Goal: Book appointment/travel/reservation

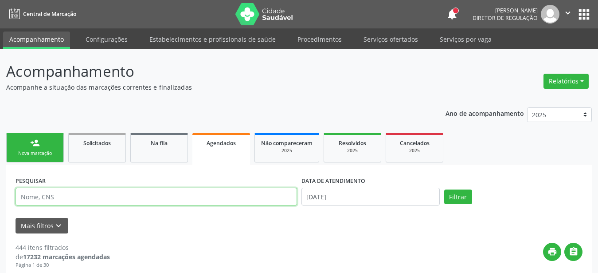
click at [109, 194] on input "text" at bounding box center [156, 196] width 281 height 18
type input "898003721850671"
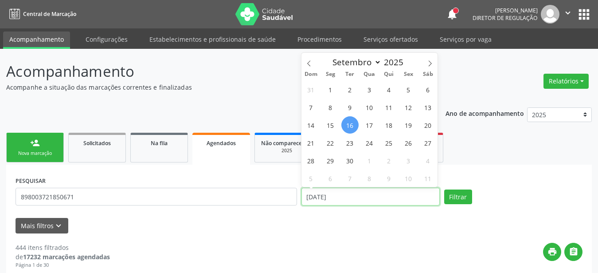
click at [362, 198] on input "16/09/2025" at bounding box center [370, 196] width 138 height 18
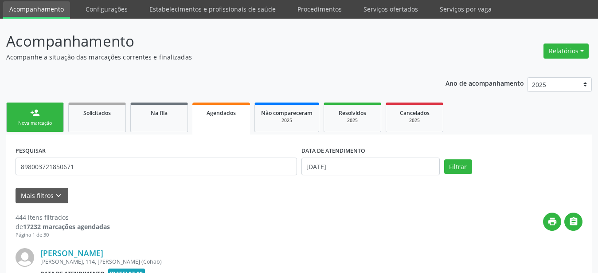
scroll to position [90, 0]
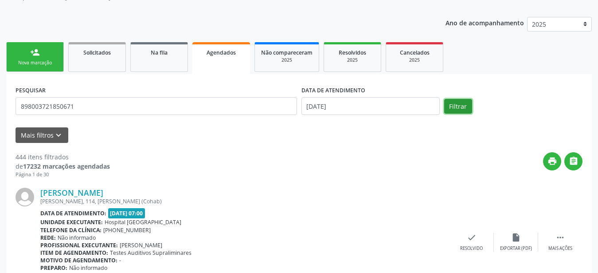
click at [460, 103] on button "Filtrar" at bounding box center [458, 106] width 28 height 15
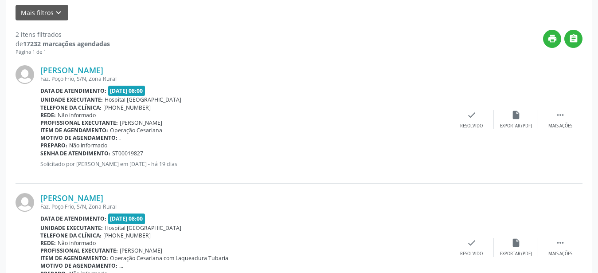
scroll to position [168, 0]
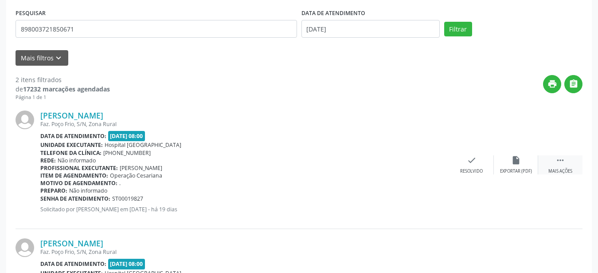
click at [560, 157] on icon "" at bounding box center [560, 160] width 10 height 10
click at [394, 169] on div "print Imprimir" at bounding box center [383, 164] width 44 height 19
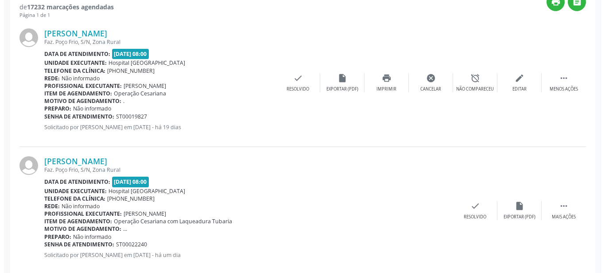
scroll to position [266, 0]
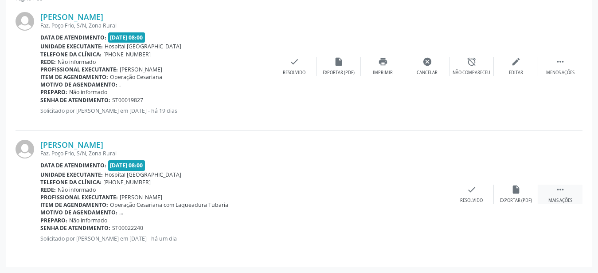
click at [566, 191] on div " Mais ações" at bounding box center [560, 193] width 44 height 19
click at [414, 201] on div "cancel Cancelar" at bounding box center [427, 193] width 44 height 19
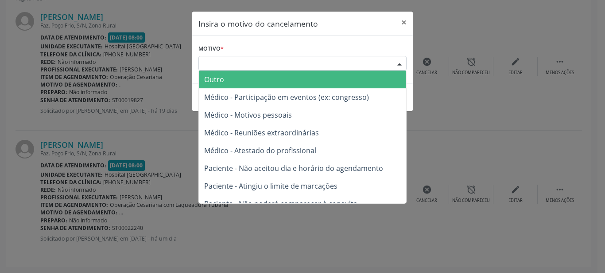
click at [277, 58] on div "Escolha o motivo" at bounding box center [303, 63] width 208 height 15
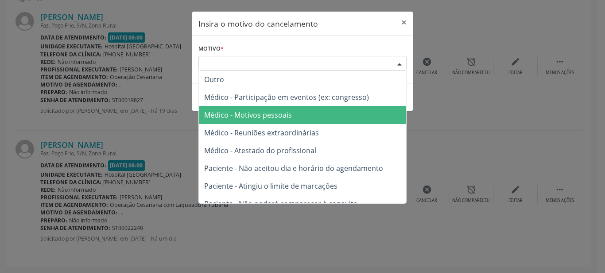
click at [256, 109] on span "Médico - Motivos pessoais" at bounding box center [302, 115] width 207 height 18
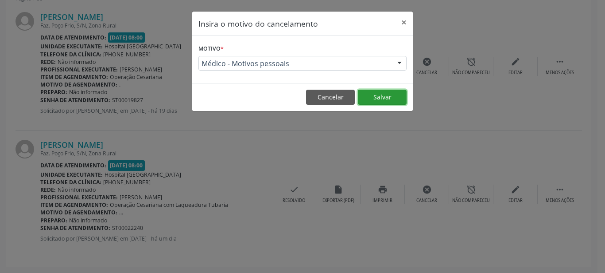
click at [376, 96] on button "Salvar" at bounding box center [382, 97] width 49 height 15
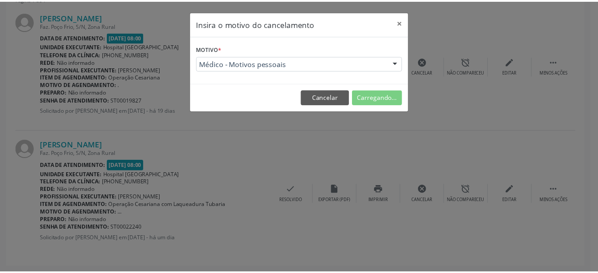
scroll to position [32, 0]
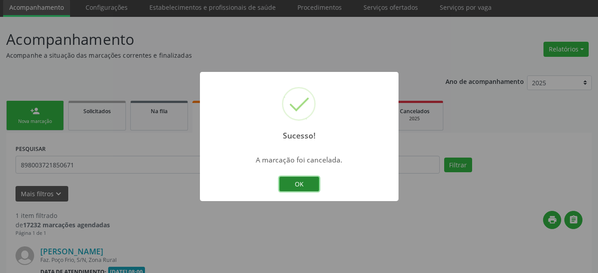
click at [316, 183] on button "OK" at bounding box center [299, 183] width 40 height 15
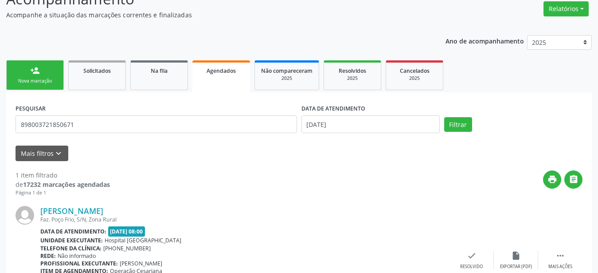
scroll to position [138, 0]
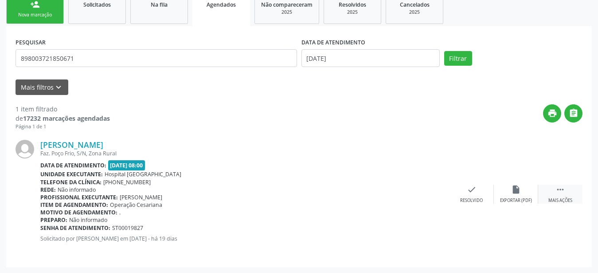
click at [563, 192] on icon "" at bounding box center [560, 189] width 10 height 10
click at [382, 199] on div "Imprimir" at bounding box center [383, 200] width 20 height 6
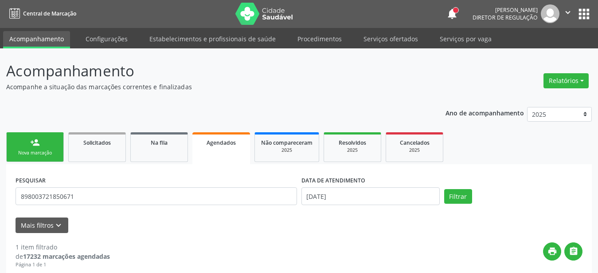
scroll to position [0, 0]
click at [582, 12] on button "apps" at bounding box center [584, 15] width 16 height 16
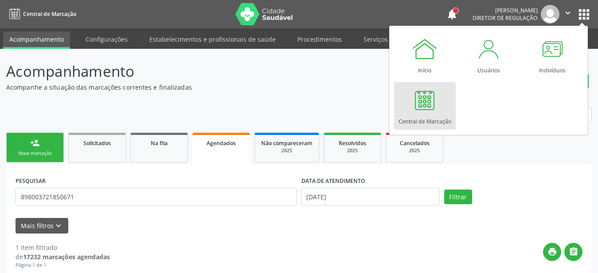
click at [443, 110] on link "Central de Marcação" at bounding box center [425, 105] width 62 height 47
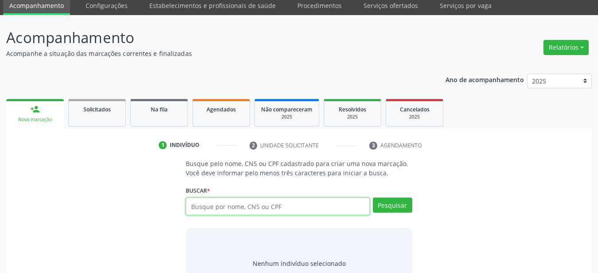
scroll to position [72, 0]
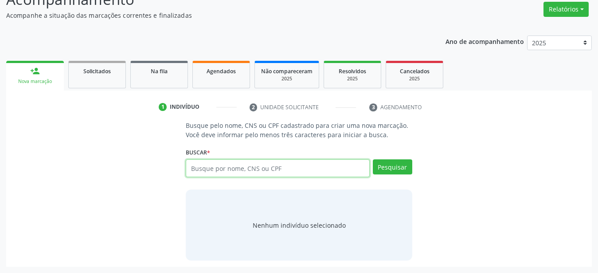
paste input "706301741435677"
type input "706301741435677"
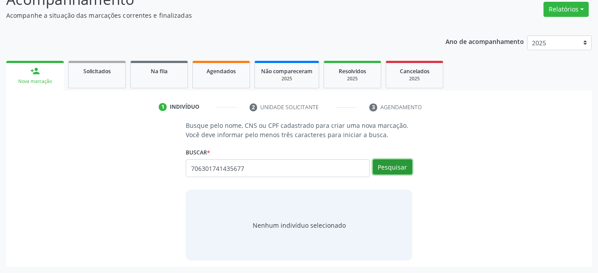
click at [390, 172] on button "Pesquisar" at bounding box center [392, 166] width 39 height 15
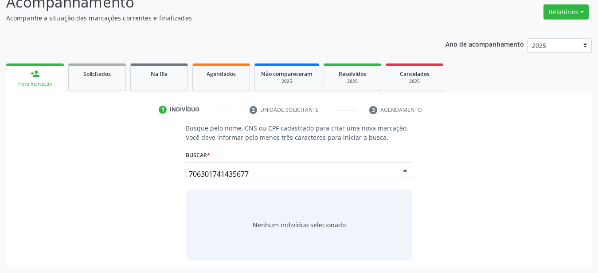
scroll to position [69, 0]
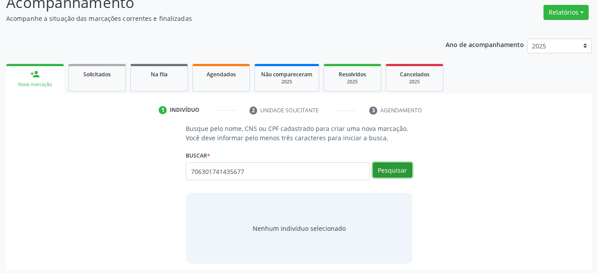
drag, startPoint x: 393, startPoint y: 171, endPoint x: 336, endPoint y: 181, distance: 58.4
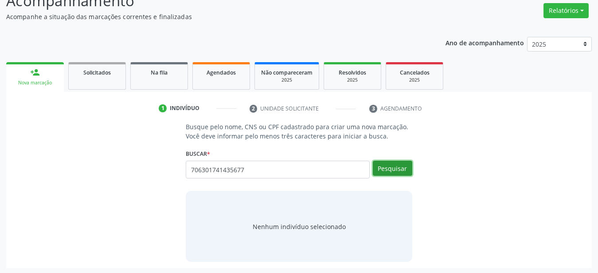
scroll to position [72, 0]
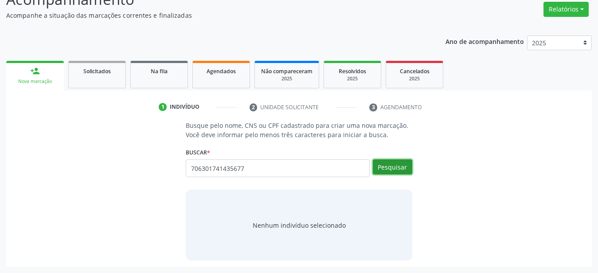
click at [396, 169] on button "Pesquisar" at bounding box center [392, 166] width 39 height 15
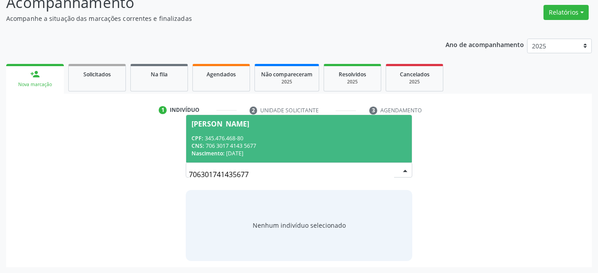
click at [219, 156] on span "Nascimento:" at bounding box center [207, 153] width 33 height 8
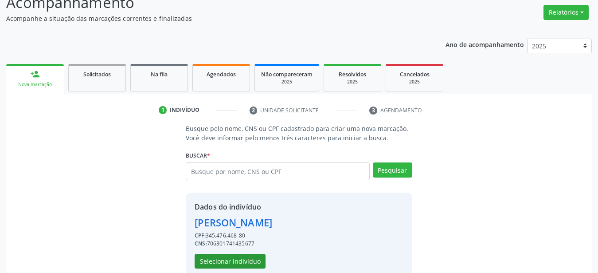
scroll to position [86, 0]
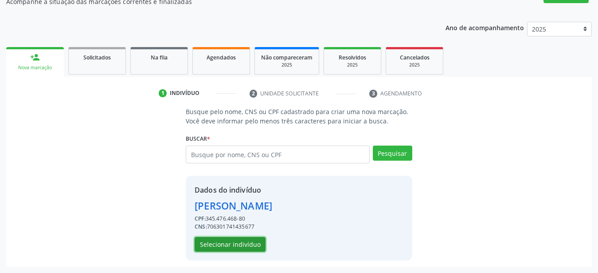
click at [216, 243] on button "Selecionar indivíduo" at bounding box center [230, 244] width 71 height 15
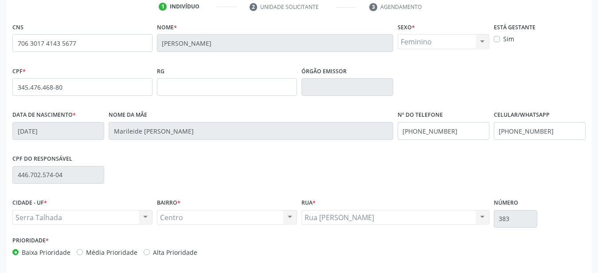
scroll to position [176, 0]
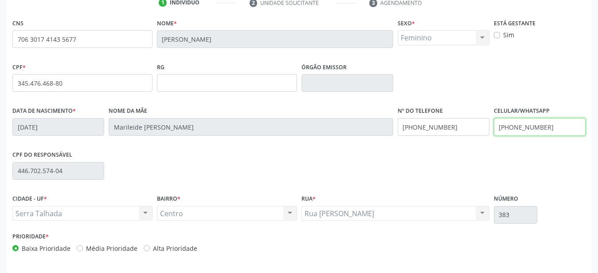
drag, startPoint x: 561, startPoint y: 129, endPoint x: 342, endPoint y: 127, distance: 219.0
click at [494, 128] on input "[PHONE_NUMBER]" at bounding box center [540, 127] width 92 height 18
drag, startPoint x: 461, startPoint y: 129, endPoint x: 315, endPoint y: 158, distance: 148.3
click at [398, 136] on input "text" at bounding box center [444, 127] width 92 height 18
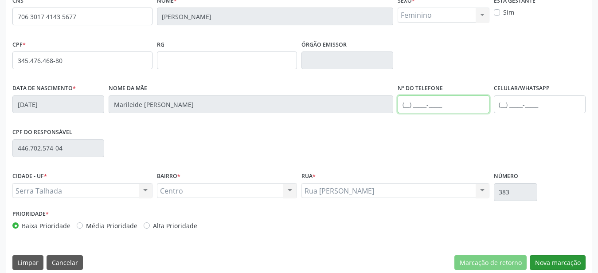
scroll to position [208, 0]
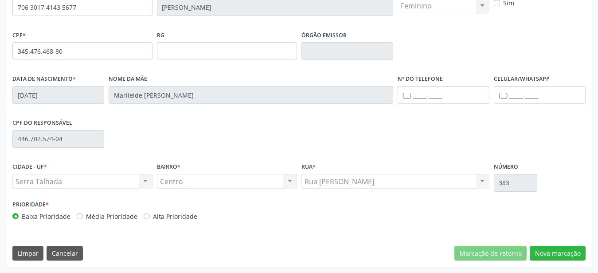
click at [538, 245] on div "CNS 706 3017 4143 5677 [GEOGRAPHIC_DATA] * [PERSON_NAME] Gaia Lima Sexo * Femin…" at bounding box center [298, 125] width 585 height 282
click at [535, 258] on button "Nova marcação" at bounding box center [558, 253] width 56 height 15
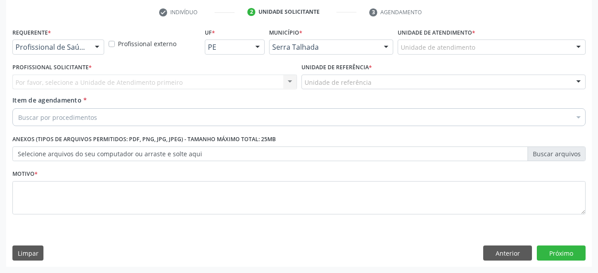
scroll to position [174, 0]
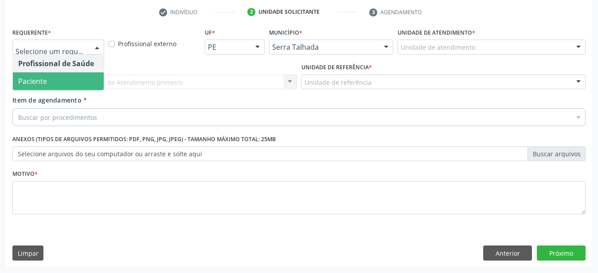
drag, startPoint x: 62, startPoint y: 74, endPoint x: 55, endPoint y: 78, distance: 8.6
click at [58, 77] on span "Paciente" at bounding box center [58, 81] width 91 height 18
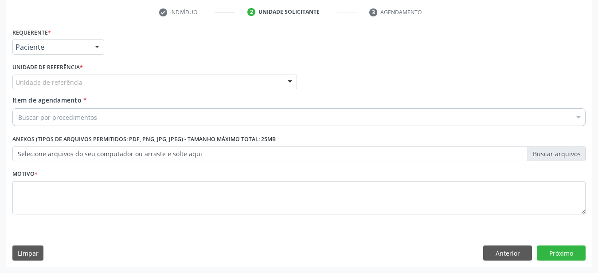
click at [44, 81] on div "Unidade de referência * Unidade de referência Usf do Mutirao Usf Cohab Usf Caic…" at bounding box center [154, 78] width 289 height 35
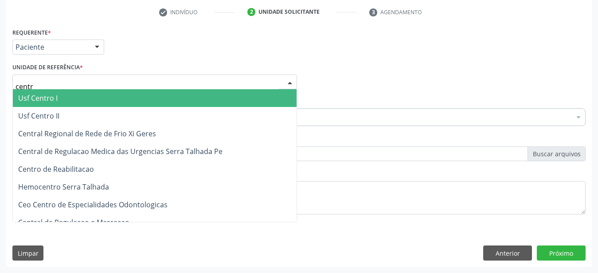
type input "centro"
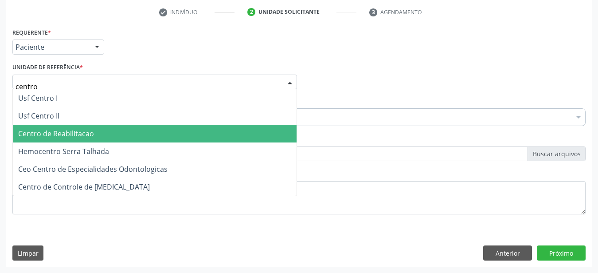
click at [73, 125] on span "Centro de Reabilitacao" at bounding box center [155, 134] width 284 height 18
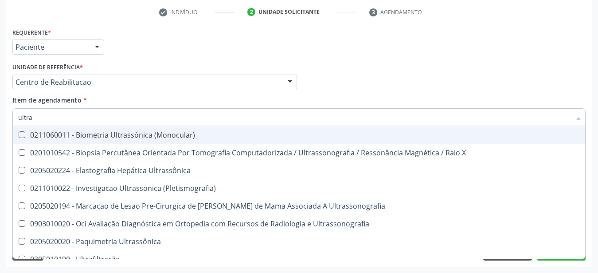
type input "ultras"
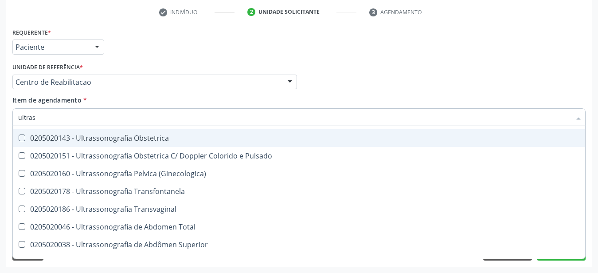
scroll to position [176, 0]
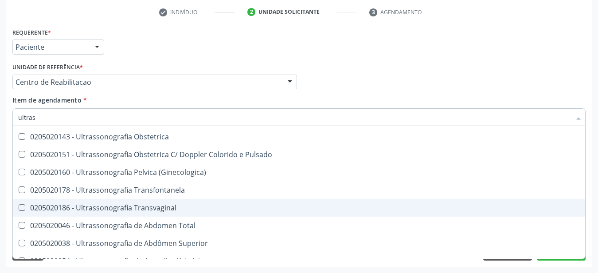
click at [180, 199] on span "0205020186 - Ultrassonografia Transvaginal" at bounding box center [299, 208] width 572 height 18
checkbox Transvaginal "true"
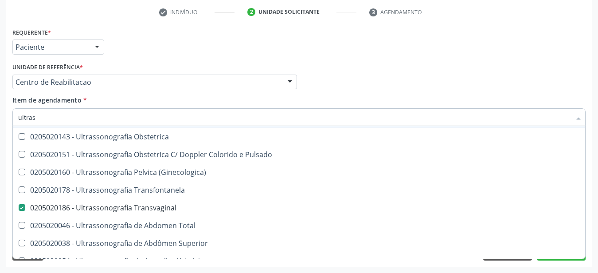
click at [357, 61] on div "Profissional Solicitante Por favor, selecione a Unidade de Atendimento primeiro…" at bounding box center [299, 78] width 578 height 35
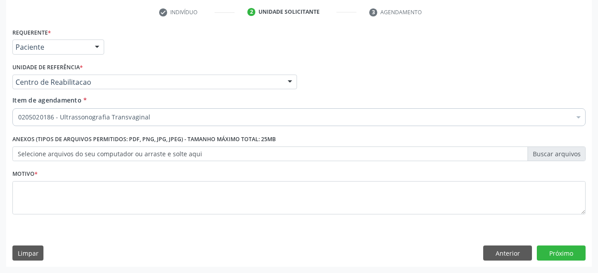
scroll to position [0, 0]
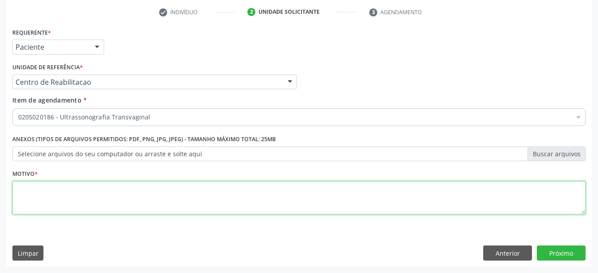
click at [176, 196] on textarea at bounding box center [298, 198] width 573 height 34
type textarea "..."
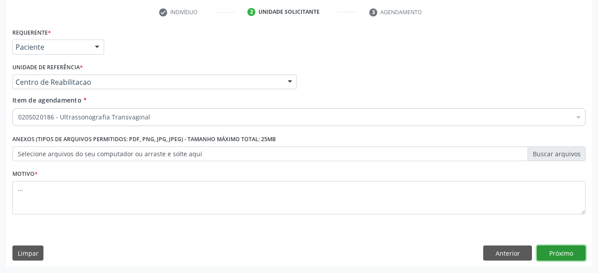
click at [558, 257] on button "Próximo" at bounding box center [561, 252] width 49 height 15
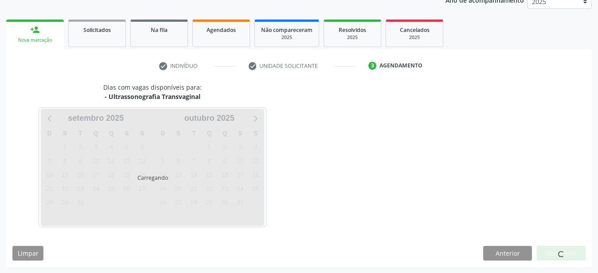
scroll to position [113, 0]
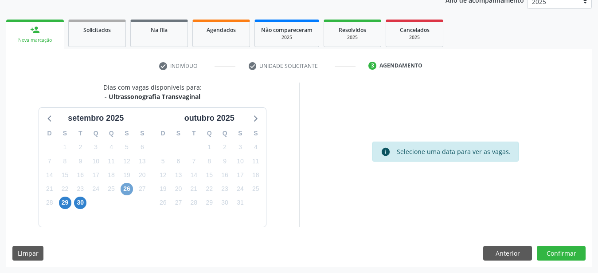
click at [126, 186] on span "26" at bounding box center [127, 189] width 12 height 12
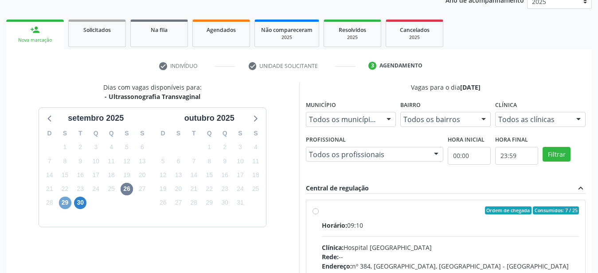
click at [66, 203] on span "29" at bounding box center [65, 202] width 12 height 12
click at [82, 200] on span "30" at bounding box center [80, 202] width 12 height 12
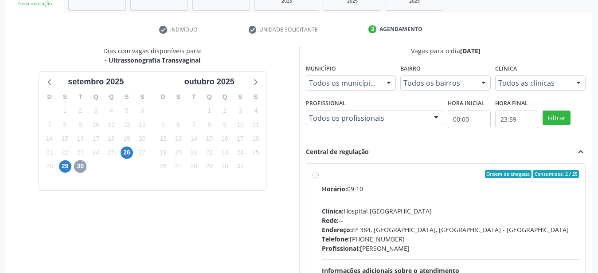
scroll to position [241, 0]
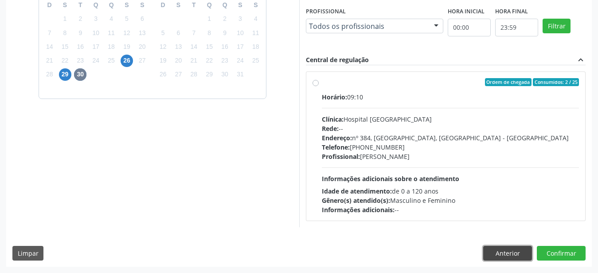
click at [504, 249] on button "Anterior" at bounding box center [507, 253] width 49 height 15
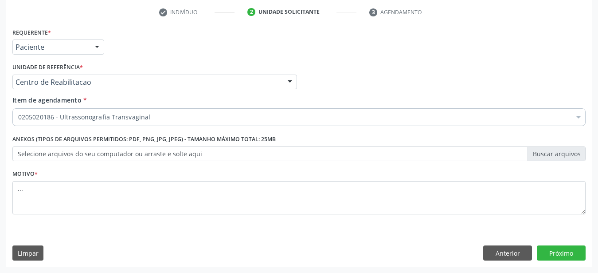
click at [578, 242] on div "Requerente * Paciente Profissional de Saúde Paciente Nenhum resultado encontrad…" at bounding box center [298, 146] width 585 height 241
drag, startPoint x: 570, startPoint y: 250, endPoint x: 141, endPoint y: 155, distance: 440.3
click at [570, 250] on button "Próximo" at bounding box center [561, 252] width 49 height 15
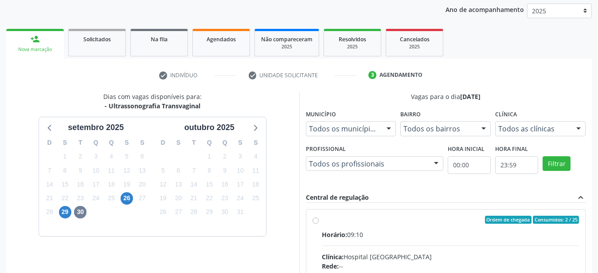
scroll to position [0, 0]
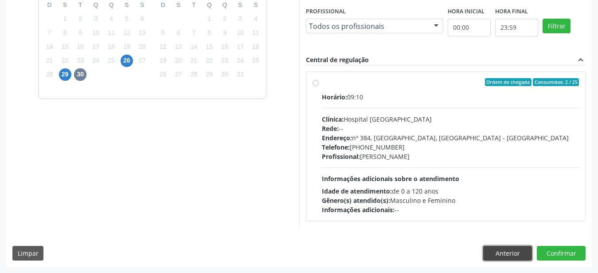
drag, startPoint x: 499, startPoint y: 258, endPoint x: 473, endPoint y: 269, distance: 28.2
click at [501, 259] on button "Anterior" at bounding box center [507, 253] width 49 height 15
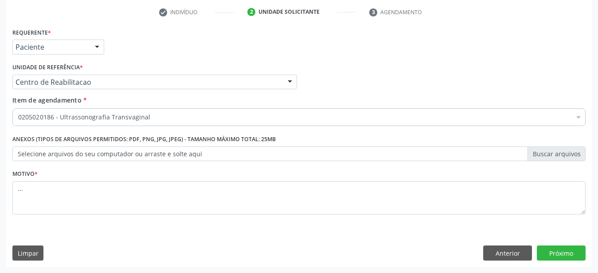
scroll to position [174, 0]
click at [496, 246] on button "Anterior" at bounding box center [507, 252] width 49 height 15
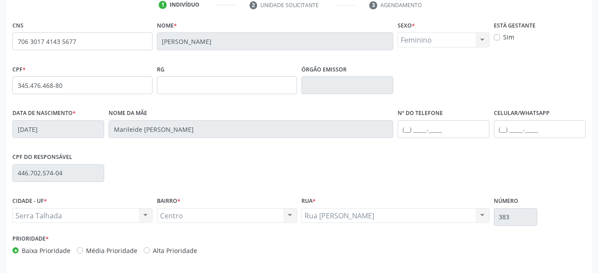
scroll to position [173, 0]
drag, startPoint x: 86, startPoint y: 44, endPoint x: 0, endPoint y: 43, distance: 85.6
click at [12, 43] on input "706 3017 4143 5677" at bounding box center [82, 42] width 140 height 18
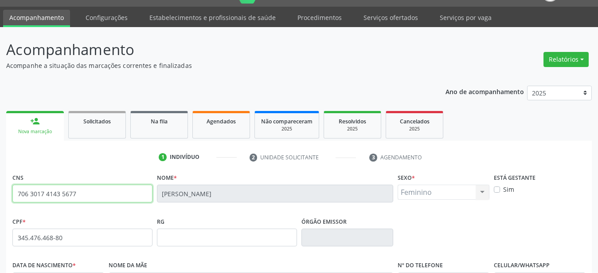
scroll to position [0, 0]
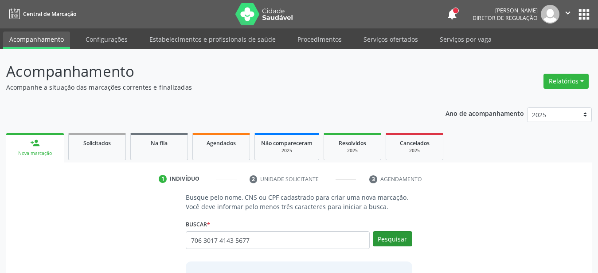
type input "706 3017 4143 5677"
click at [400, 240] on button "Pesquisar" at bounding box center [392, 238] width 39 height 15
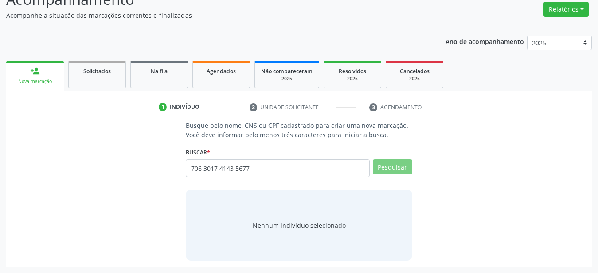
scroll to position [69, 0]
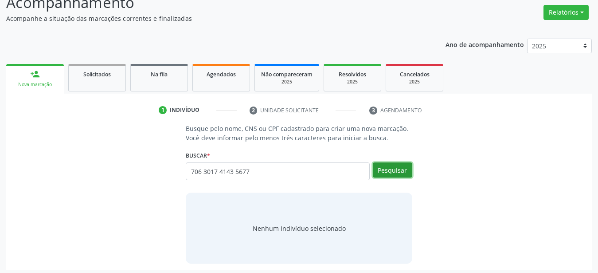
click at [393, 165] on button "Pesquisar" at bounding box center [392, 169] width 39 height 15
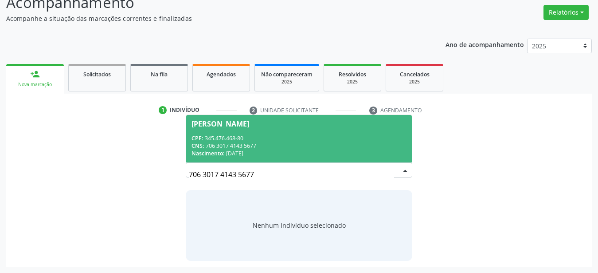
click at [242, 142] on div "CNS: 706 3017 4143 5677" at bounding box center [298, 146] width 215 height 8
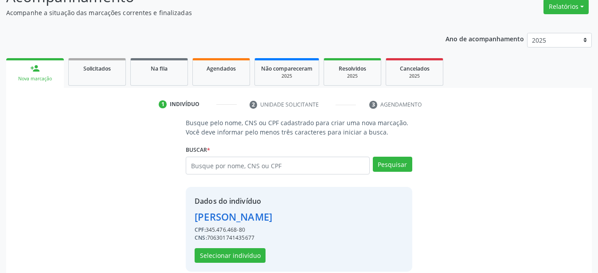
scroll to position [86, 0]
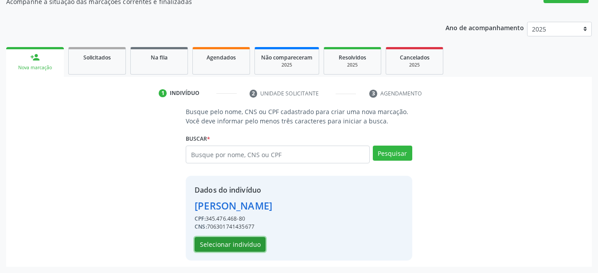
click at [252, 247] on button "Selecionar indivíduo" at bounding box center [230, 244] width 71 height 15
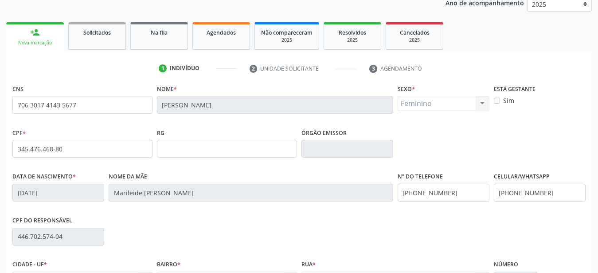
scroll to position [131, 0]
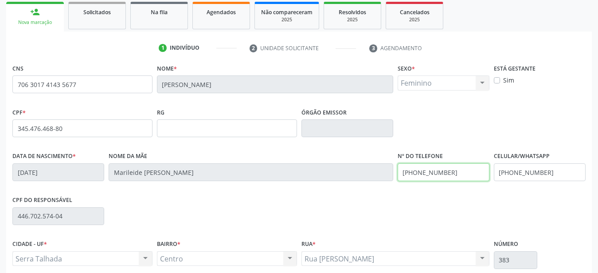
drag, startPoint x: 462, startPoint y: 168, endPoint x: 280, endPoint y: 200, distance: 184.9
click at [398, 181] on input "(87) 99991-0102" at bounding box center [444, 172] width 92 height 18
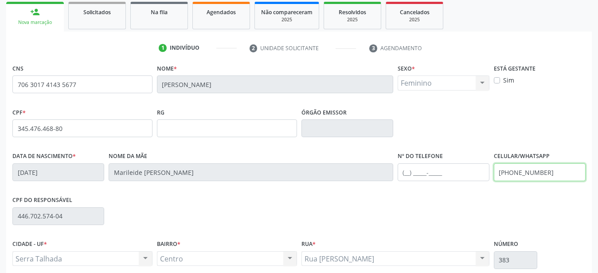
drag, startPoint x: 517, startPoint y: 181, endPoint x: 419, endPoint y: 193, distance: 99.1
click at [494, 181] on input "(87) 99991-0102" at bounding box center [540, 172] width 92 height 18
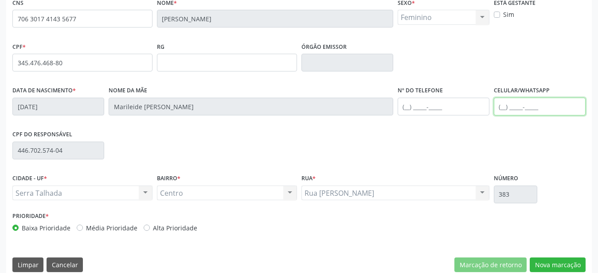
scroll to position [208, 0]
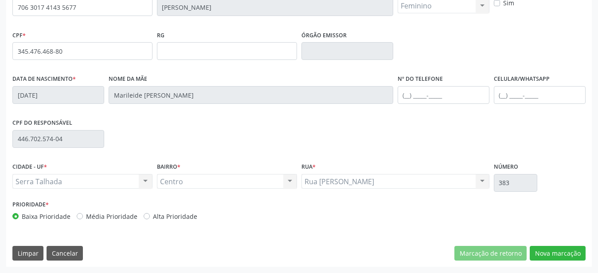
click at [542, 262] on div "CNS 706 3017 4143 5677 Nome * Tayna Nunes Gaia Lima Sexo * Feminino Masculino F…" at bounding box center [298, 125] width 585 height 282
click at [541, 255] on button "Nova marcação" at bounding box center [558, 253] width 56 height 15
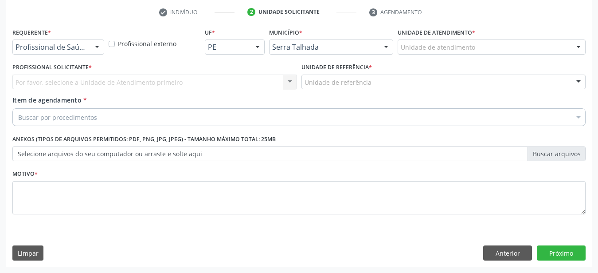
scroll to position [174, 0]
click at [82, 32] on div "Requerente * Profissional de Saúde Profissional de Saúde Paciente Nenhum result…" at bounding box center [58, 40] width 92 height 28
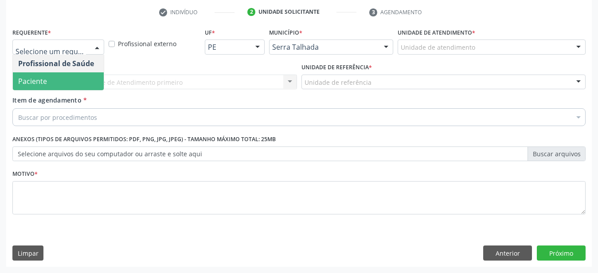
click at [77, 74] on span "Paciente" at bounding box center [58, 81] width 91 height 18
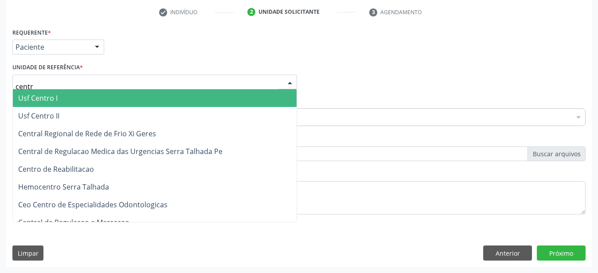
type input "centro"
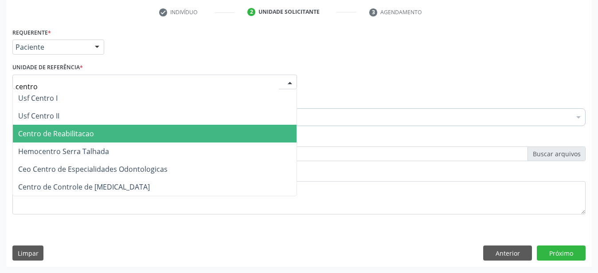
click at [47, 129] on span "Centro de Reabilitacao" at bounding box center [56, 134] width 76 height 10
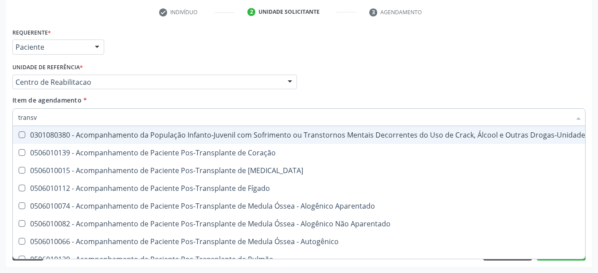
type input "transva"
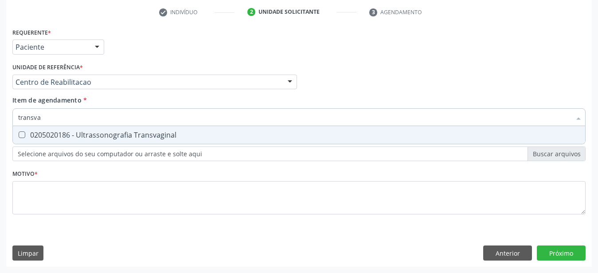
click at [77, 131] on div "0205020186 - Ultrassonografia Transvaginal" at bounding box center [299, 134] width 562 height 7
checkbox Transvaginal "true"
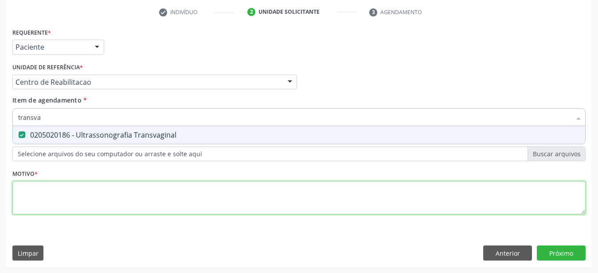
click at [65, 184] on textarea at bounding box center [298, 198] width 573 height 34
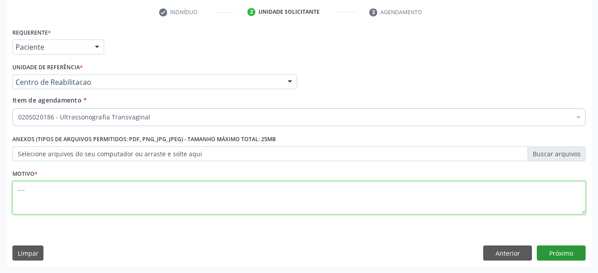
type textarea "...."
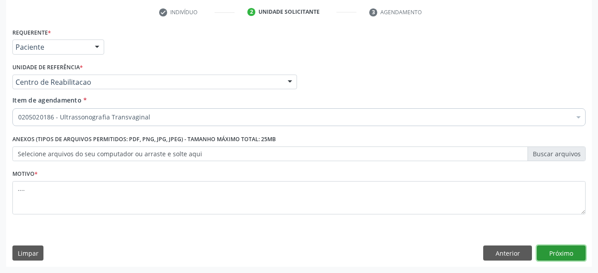
click at [567, 248] on button "Próximo" at bounding box center [561, 252] width 49 height 15
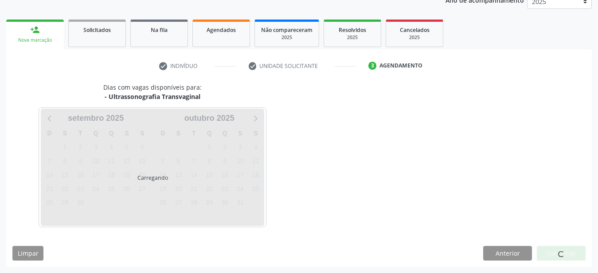
scroll to position [113, 0]
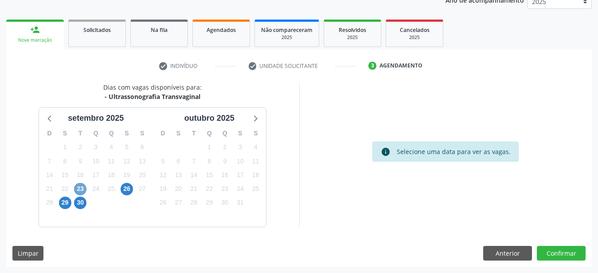
click at [75, 189] on span "23" at bounding box center [80, 189] width 12 height 12
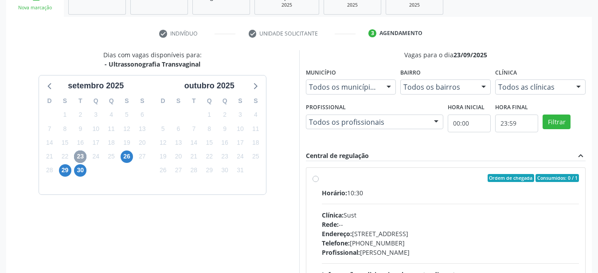
scroll to position [158, 0]
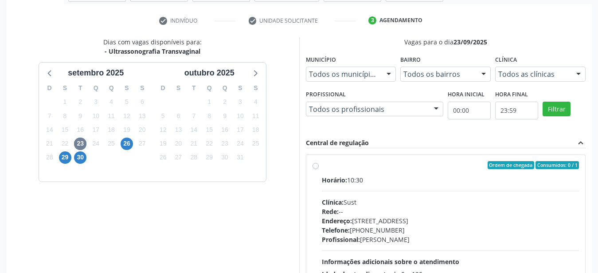
click at [316, 162] on div "Ordem de chegada Consumidos: 0 / 1 Horário: 10:30 Clínica: Sust Rede: -- Endere…" at bounding box center [445, 229] width 267 height 136
radio input "true"
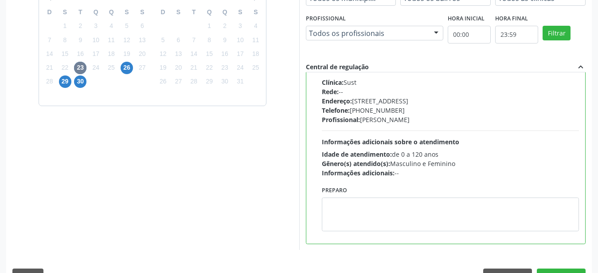
scroll to position [257, 0]
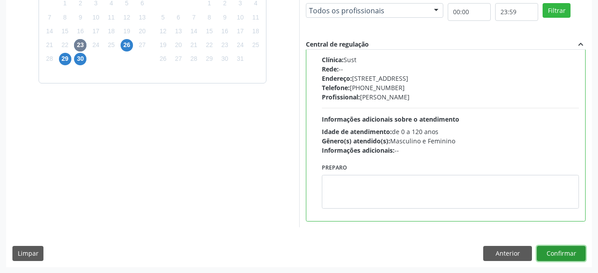
click at [563, 247] on button "Confirmar" at bounding box center [561, 253] width 49 height 15
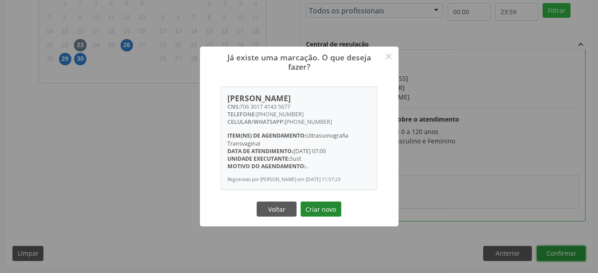
click at [314, 211] on button "Criar novo" at bounding box center [321, 208] width 41 height 15
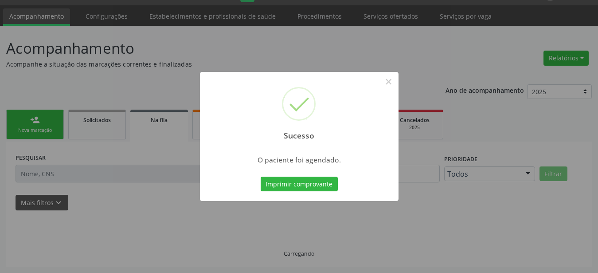
scroll to position [23, 0]
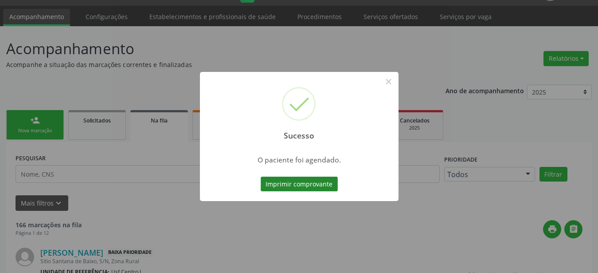
click at [306, 186] on button "Imprimir comprovante" at bounding box center [299, 183] width 77 height 15
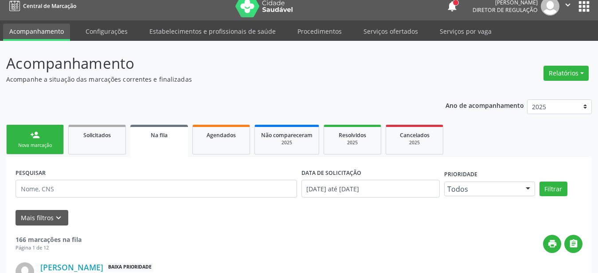
scroll to position [0, 0]
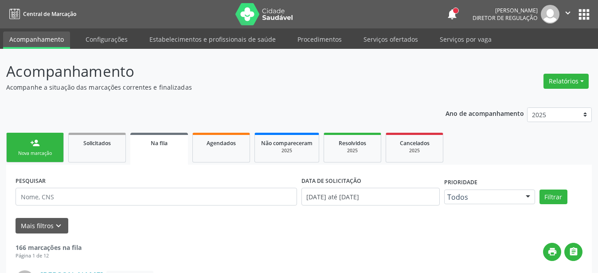
click at [580, 20] on button "apps" at bounding box center [584, 15] width 16 height 16
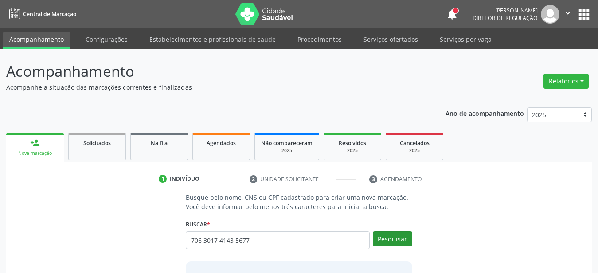
type input "706 3017 4143 5677"
click at [398, 243] on button "Pesquisar" at bounding box center [392, 238] width 39 height 15
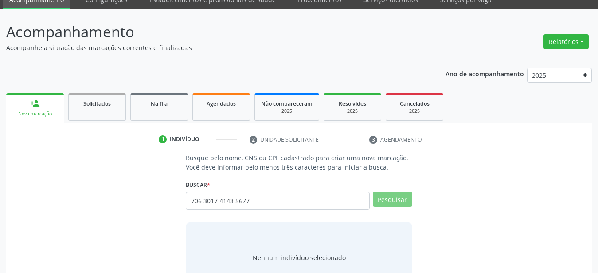
scroll to position [69, 0]
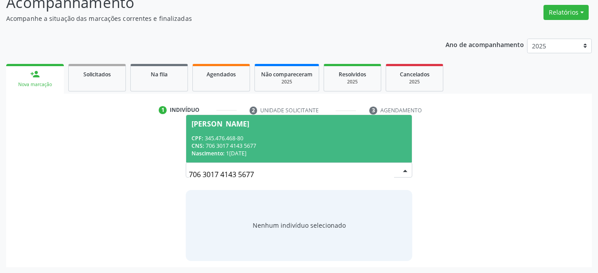
click at [223, 138] on div "CPF: 345.476.468-80" at bounding box center [298, 138] width 215 height 8
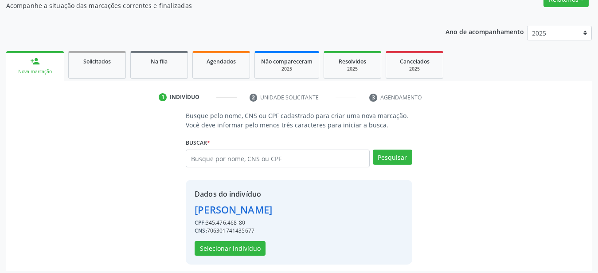
scroll to position [86, 0]
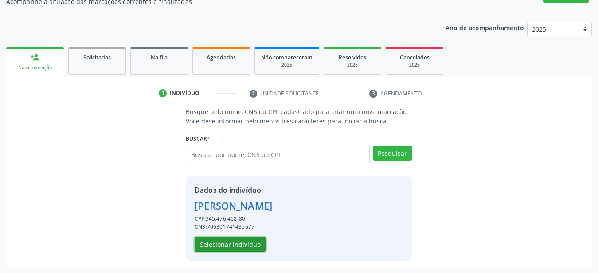
click at [223, 245] on button "Selecionar indivíduo" at bounding box center [230, 244] width 71 height 15
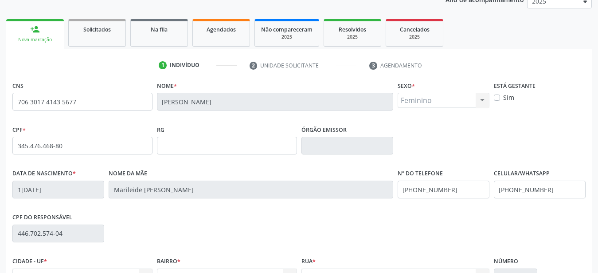
scroll to position [131, 0]
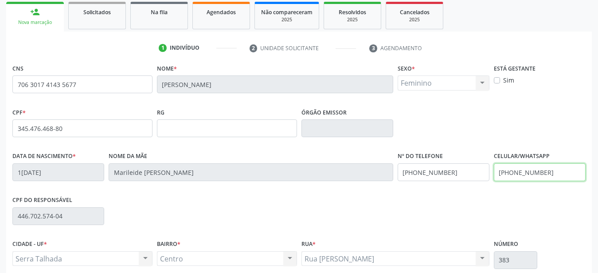
drag, startPoint x: 565, startPoint y: 176, endPoint x: 379, endPoint y: 193, distance: 187.0
click at [494, 181] on input "[PHONE_NUMBER]" at bounding box center [540, 172] width 92 height 18
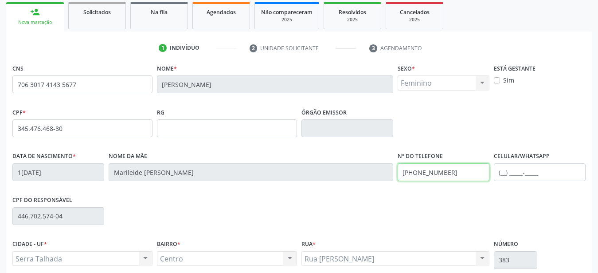
drag, startPoint x: 476, startPoint y: 180, endPoint x: 380, endPoint y: 178, distance: 95.8
click at [398, 178] on input "[PHONE_NUMBER]" at bounding box center [444, 172] width 92 height 18
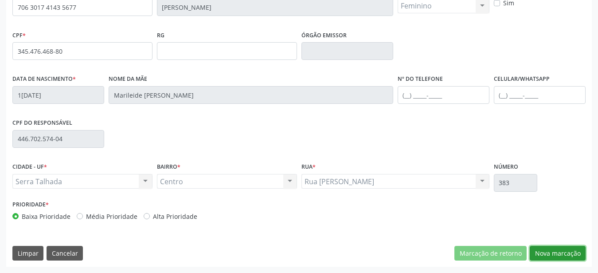
click at [558, 247] on button "Nova marcação" at bounding box center [558, 253] width 56 height 15
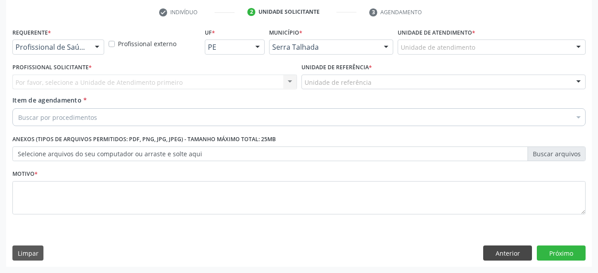
scroll to position [174, 0]
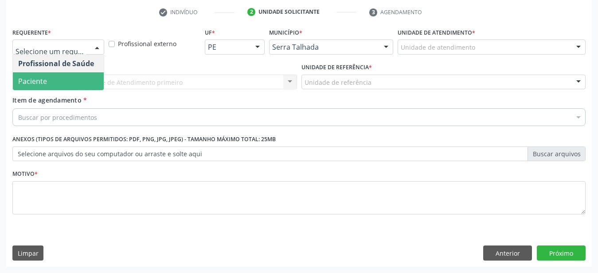
click at [55, 76] on span "Paciente" at bounding box center [58, 81] width 91 height 18
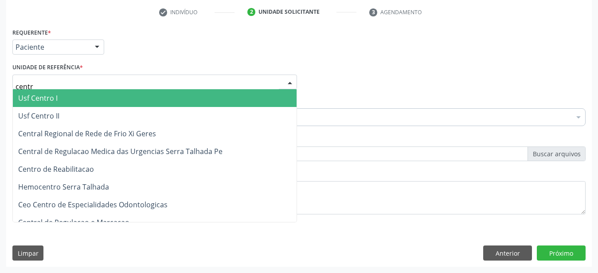
type input "centro"
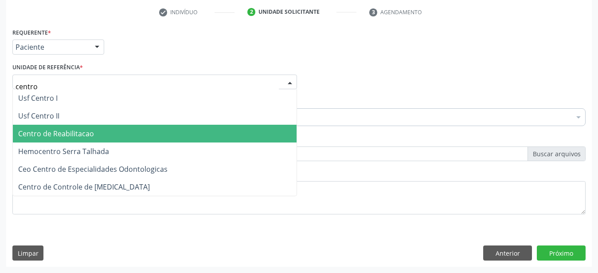
click at [54, 130] on span "Centro de Reabilitacao" at bounding box center [56, 134] width 76 height 10
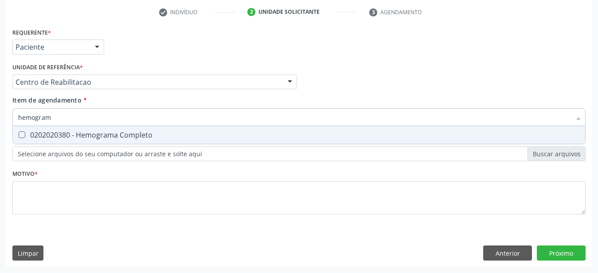
type input "hemograma"
click at [63, 131] on div "0202020380 - Hemograma Completo" at bounding box center [299, 134] width 562 height 7
checkbox Completo "true"
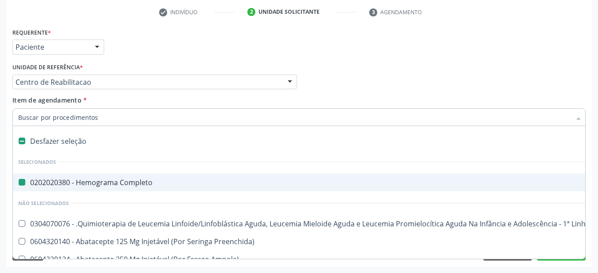
type input "u"
checkbox Completo "false"
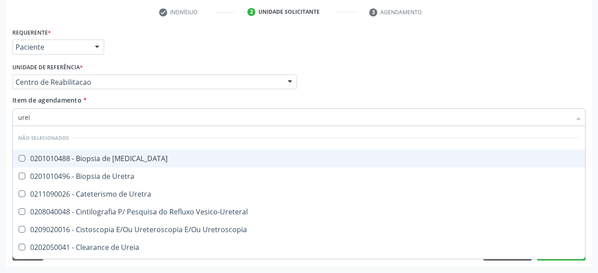
type input "ureia"
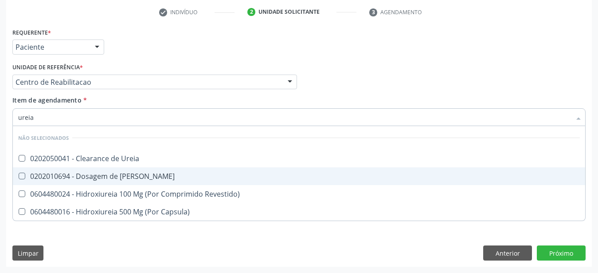
click at [139, 172] on div "0202010694 - Dosagem de [PERSON_NAME]" at bounding box center [299, 175] width 562 height 7
checkbox Ureia "true"
type input "ure"
checkbox Ureia "false"
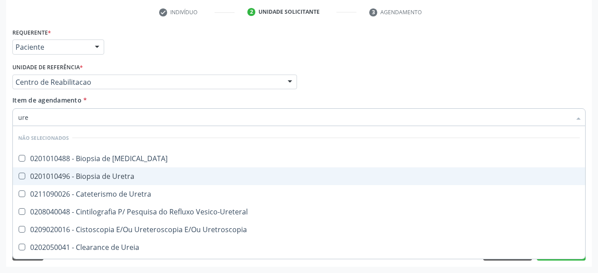
type input "ur"
checkbox Ureia "false"
type input "u"
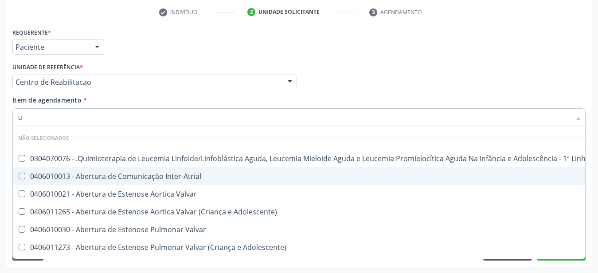
checkbox Manutenção "true"
checkbox Ureia "false"
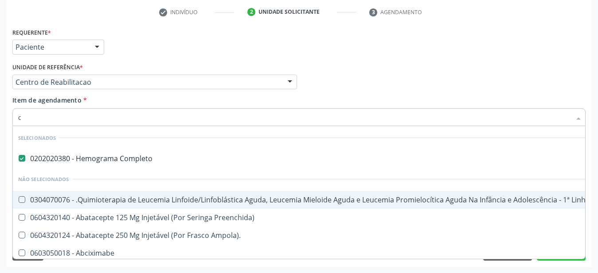
type input "cr"
checkbox Completo "false"
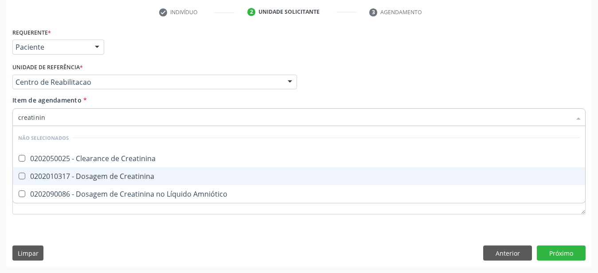
type input "creatinina"
click at [133, 172] on div "0202010317 - Dosagem de Creatinina" at bounding box center [299, 175] width 562 height 7
checkbox Creatinina "true"
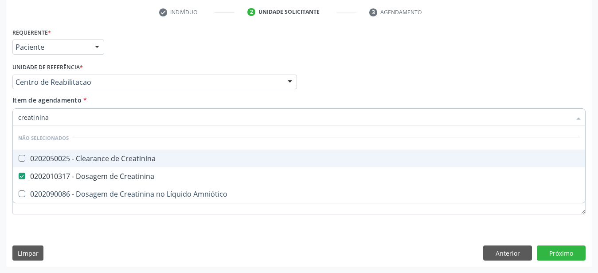
click at [105, 108] on input "creatinina" at bounding box center [294, 117] width 553 height 18
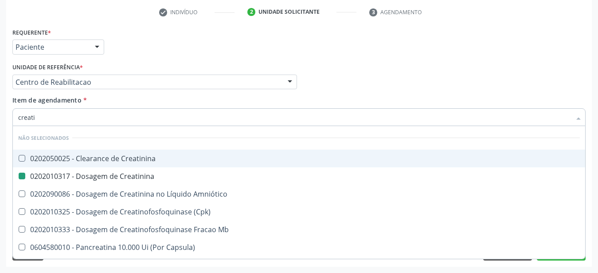
type input "creat"
checkbox Creatinina "false"
checkbox \(Cpk\) "true"
type input "crea"
checkbox \(Cpk\) "false"
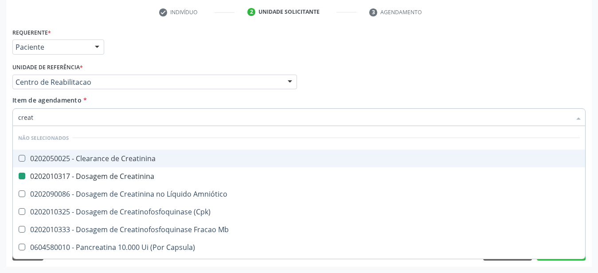
checkbox Capsula\) "true"
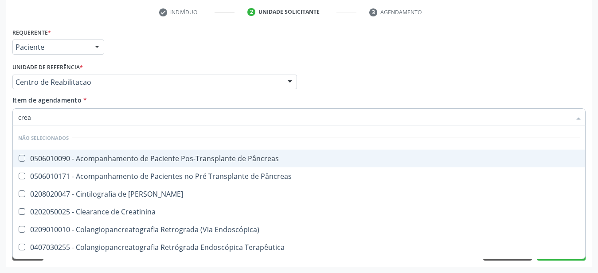
type input "cre"
checkbox Creatinina "false"
checkbox Oncologia "true"
type input "cr"
checkbox Oncologia "false"
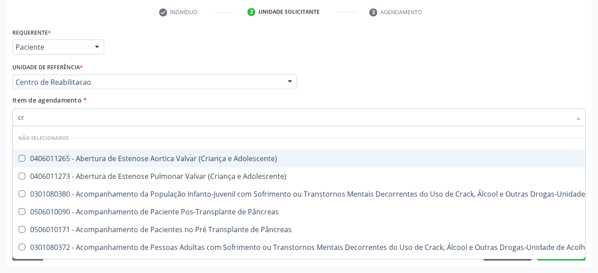
type input "c"
checkbox Adolescente\) "true"
checkbox Creatinina "false"
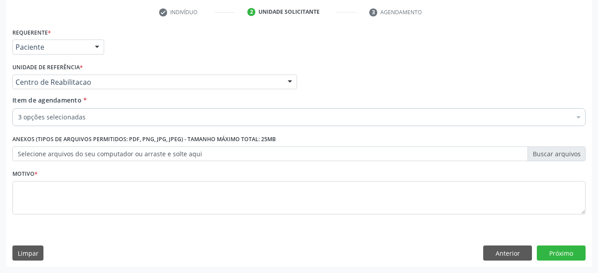
checkbox Creatinina "true"
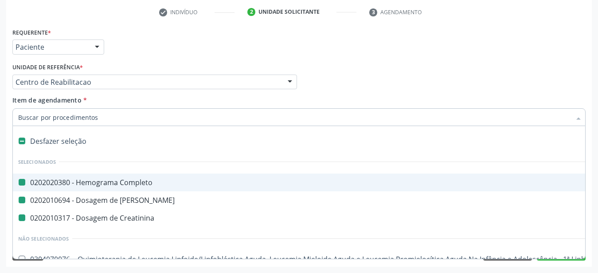
type input "v"
checkbox Completo "false"
checkbox Creatinina "false"
checkbox Ureia "false"
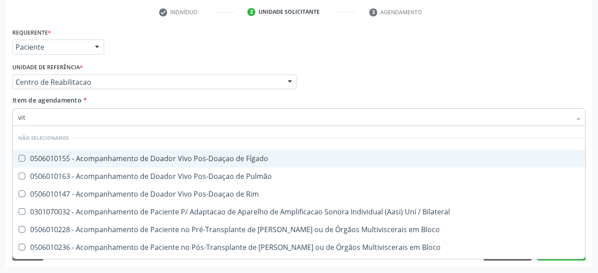
type input "vita"
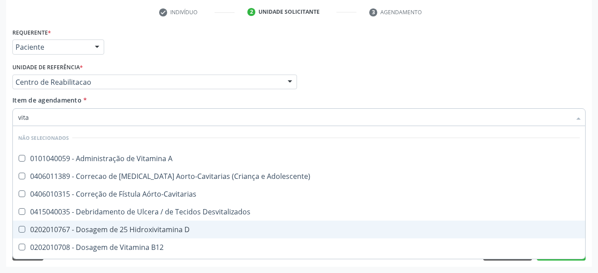
click at [168, 220] on span "0202010767 - Dosagem de 25 Hidroxivitamina D" at bounding box center [299, 229] width 572 height 18
checkbox D "true"
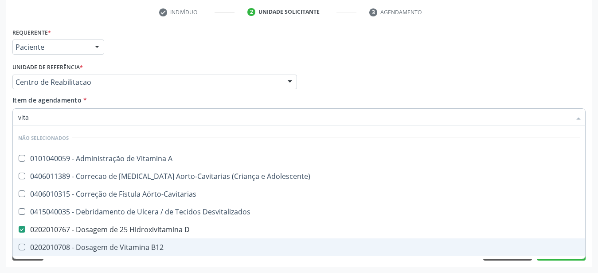
click at [161, 243] on div "0202010708 - Dosagem de Vitamina B12" at bounding box center [299, 246] width 562 height 7
checkbox B12 "true"
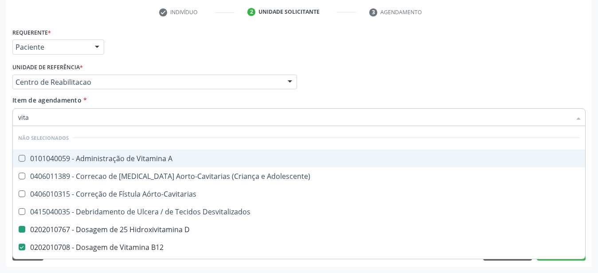
type input "vit"
checkbox D "false"
checkbox Cateterismo "true"
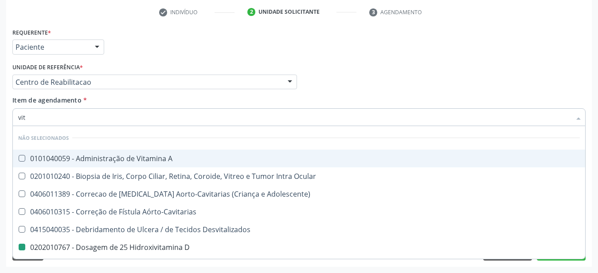
type input "vi"
checkbox D "false"
checkbox B12 "false"
type input "v"
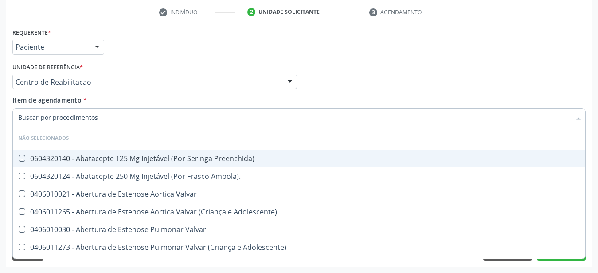
checkbox Preenchida\) "true"
checkbox Valvar "true"
checkbox Ampola\)\ "true"
checkbox D "false"
checkbox B12 "false"
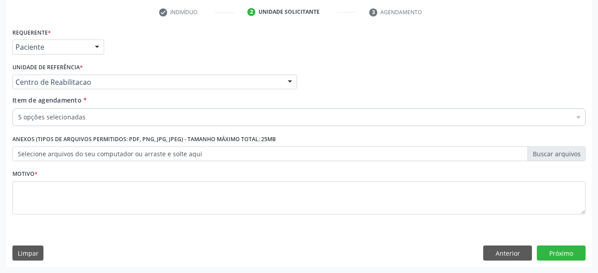
checkbox B12 "true"
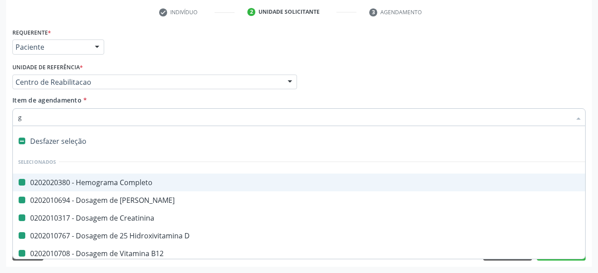
type input "gl"
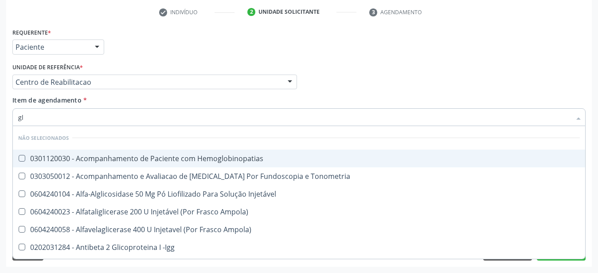
checkbox Hemoglobinopatias "false"
checkbox Injetável "false"
checkbox Ampola\) "false"
checkbox Tonometria "false"
checkbox Ampola\) "false"
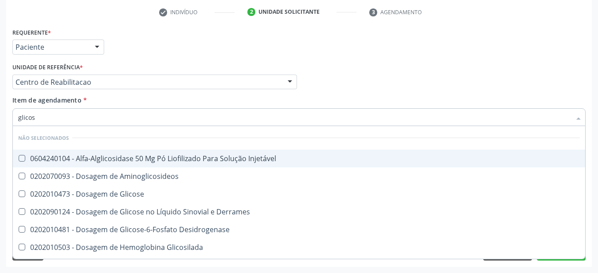
type input "glicose"
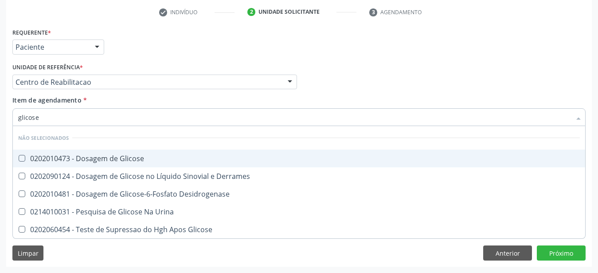
click at [84, 155] on div "0202010473 - Dosagem de Glicose" at bounding box center [299, 158] width 562 height 7
checkbox Glicose "true"
type input "glicos"
checkbox Glicose "false"
checkbox Desidrogenase "true"
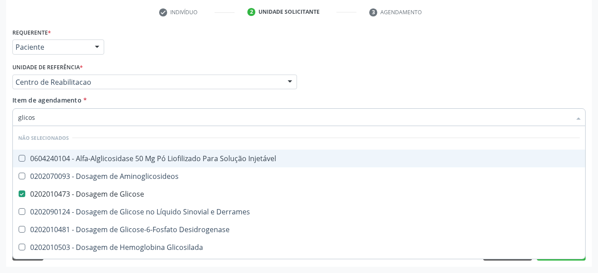
type input "glico"
checkbox Glicose "false"
checkbox Glicosilada "true"
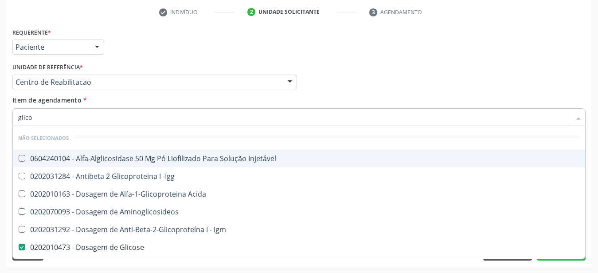
type input "glicos"
checkbox Acida "true"
checkbox Glicose "false"
type input "glicosi"
checkbox Acida "false"
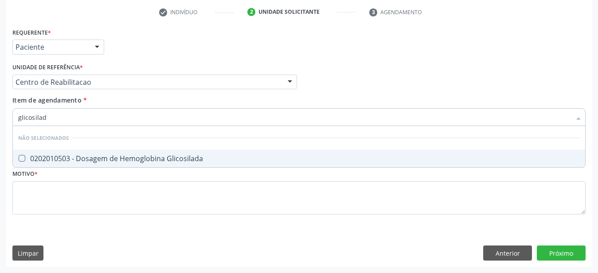
type input "glicosilada"
click at [134, 155] on div "0202010503 - Dosagem de Hemoglobina Glicosilada" at bounding box center [299, 158] width 562 height 7
checkbox Glicosilada "true"
click at [99, 108] on input "glicosilada" at bounding box center [294, 117] width 553 height 18
type input "glicosi"
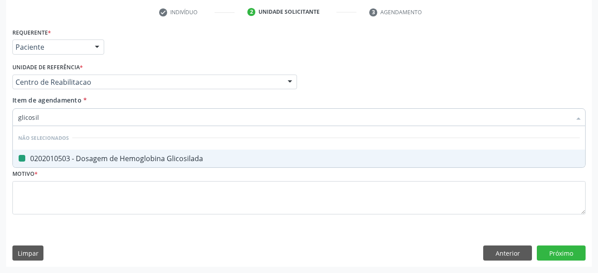
checkbox Glicosilada "false"
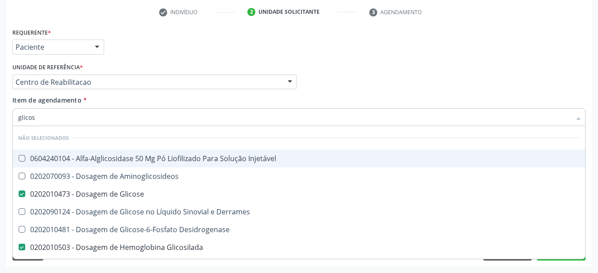
type input "glico"
checkbox Glicose "false"
checkbox Glicose "true"
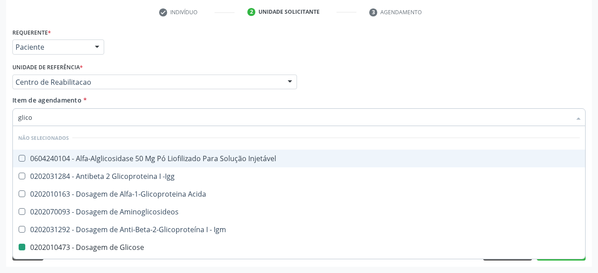
type input "glic"
checkbox Glicose "false"
checkbox Glicosilada "false"
checkbox Glicose "true"
type input "gli"
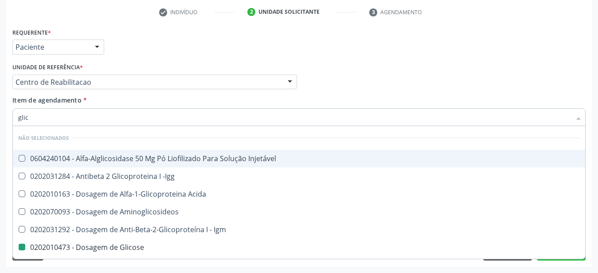
checkbox Glicose "false"
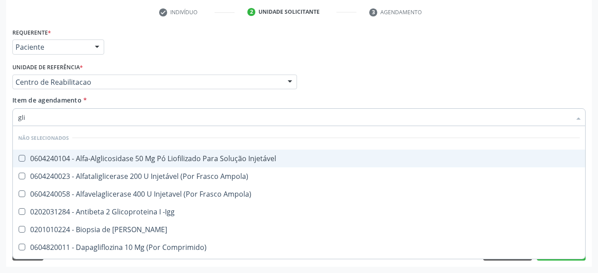
type input "gl"
checkbox Glicose "false"
checkbox Glicosilada "false"
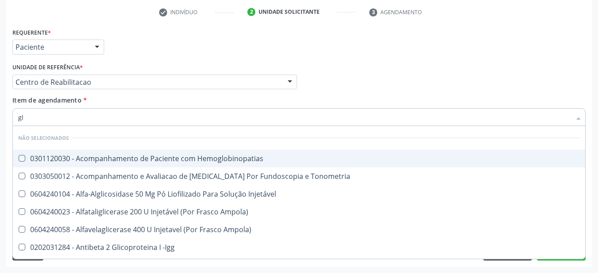
type input "g"
checkbox Hemoglobinopatias "true"
checkbox Tonometria "true"
checkbox Injetável "true"
checkbox Ampola\) "true"
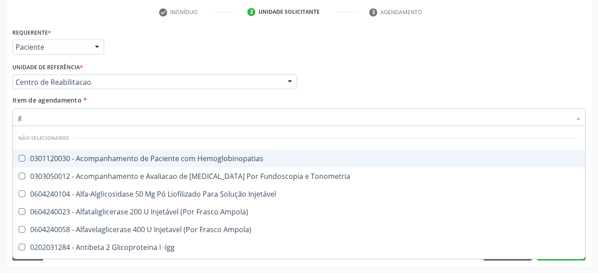
checkbox Ampola\) "true"
checkbox Glicose "false"
checkbox Glicosilada "false"
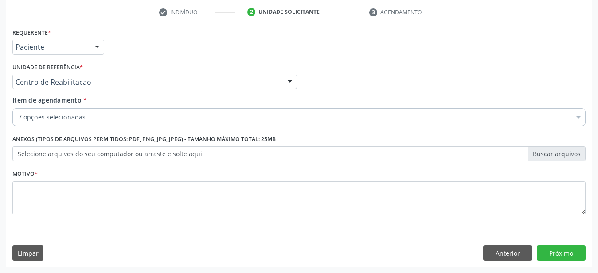
checkbox Glicosilada "true"
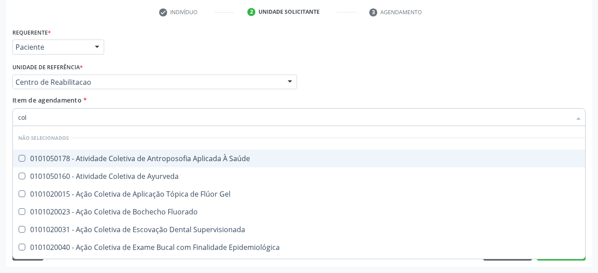
type input "cole"
checkbox Saúde "false"
checkbox Ayurveda "false"
checkbox Gel "false"
type input "coles"
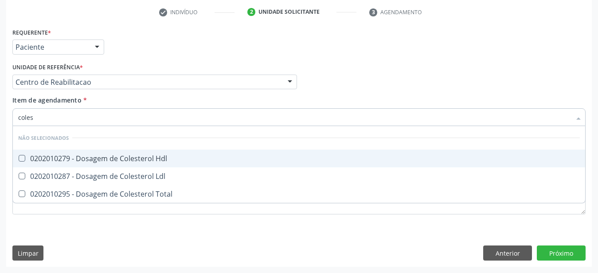
click at [71, 155] on div "0202010279 - Dosagem de Colesterol Hdl" at bounding box center [299, 158] width 562 height 7
checkbox Hdl "true"
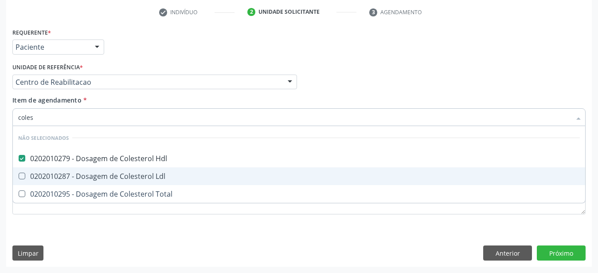
click at [59, 160] on ul "Desfazer seleção Não selecionados 0202010279 - Dosagem de Colesterol Hdl 020201…" at bounding box center [299, 164] width 572 height 77
click at [46, 172] on div "0202010287 - Dosagem de Colesterol Ldl" at bounding box center [299, 175] width 562 height 7
checkbox Ldl "true"
click at [37, 190] on div "0202010295 - Dosagem de Colesterol Total" at bounding box center [299, 193] width 562 height 7
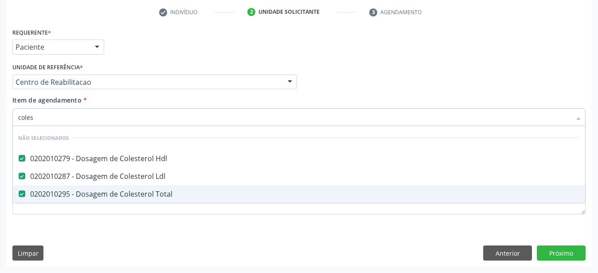
checkbox Total "true"
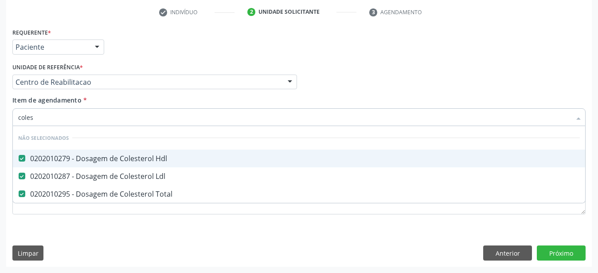
click at [66, 115] on input "coles" at bounding box center [294, 117] width 553 height 18
type input "cole"
checkbox Hdl "false"
checkbox Ldl "false"
checkbox Total "false"
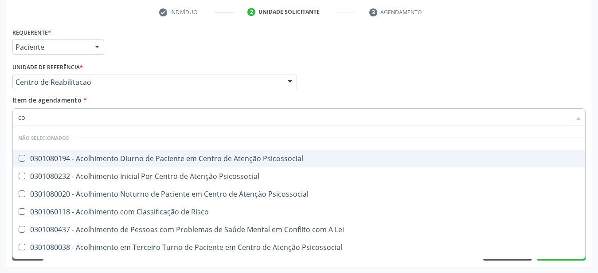
type input "c"
checkbox Psicossocial "true"
checkbox Hdl "false"
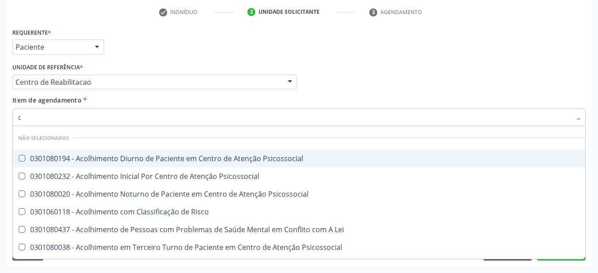
checkbox Ldl "false"
checkbox Total "false"
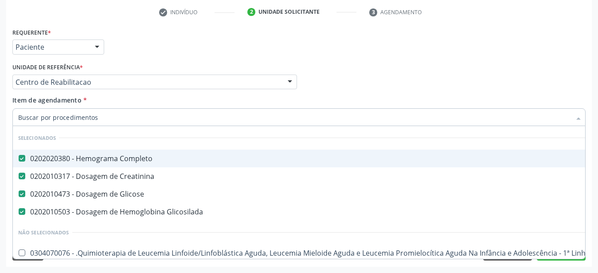
checkbox Manutenção "true"
checkbox Preenchida\) "true"
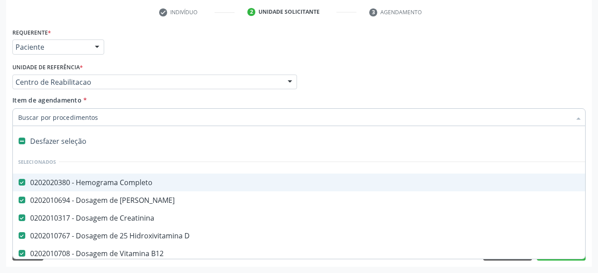
type input "r"
checkbox Glicose "false"
checkbox Glicosilada "false"
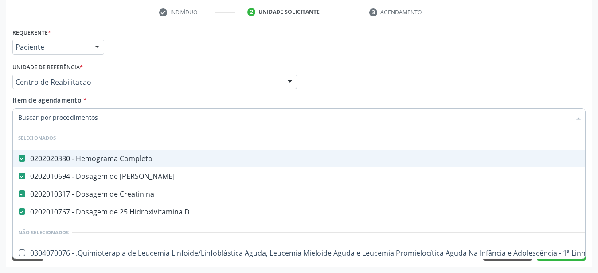
checkbox Manutenção "true"
checkbox Preenchida\) "true"
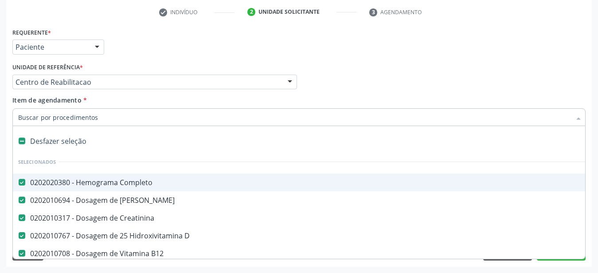
type input "t"
checkbox Glicose "false"
checkbox Glicosilada "false"
type input "tr"
checkbox Completo "false"
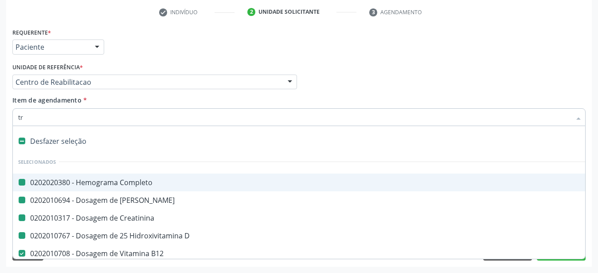
checkbox Ureia "false"
checkbox Creatinina "false"
checkbox D "false"
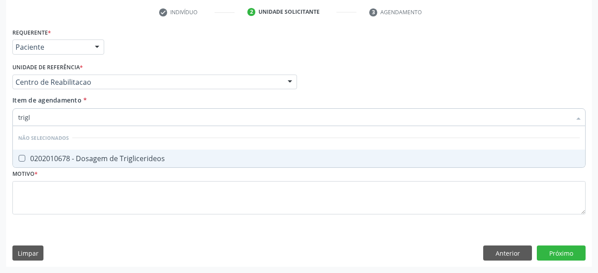
type input "trigli"
click at [59, 155] on div "0202010678 - Dosagem de Triglicerideos" at bounding box center [299, 158] width 562 height 7
checkbox Triglicerideos "true"
click at [70, 114] on input "trigli" at bounding box center [294, 117] width 553 height 18
type input "tri"
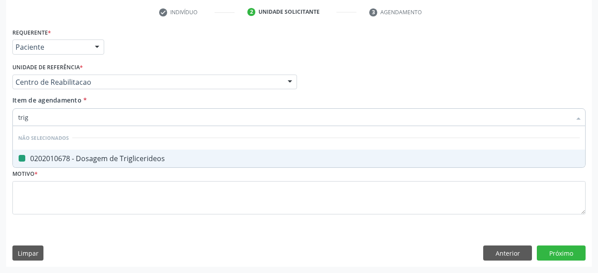
checkbox Triglicerideos "false"
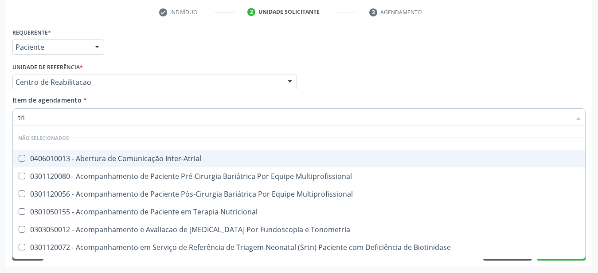
type input "tr"
checkbox Triglicerideos "false"
type input "t"
checkbox Inter-Atrial "true"
checkbox Multiprofissional "true"
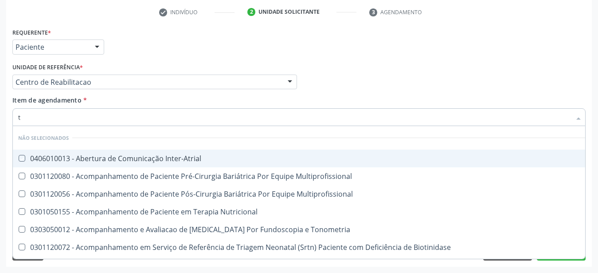
checkbox Multiprofissional "true"
checkbox Nutricional "true"
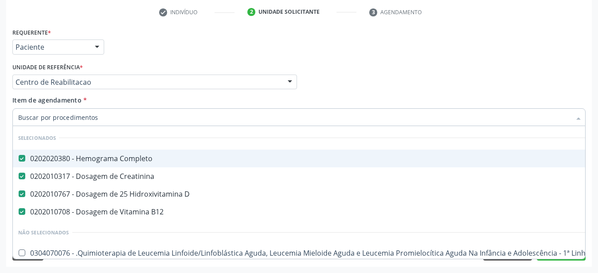
checkbox Manutenção "true"
checkbox Preenchida\) "true"
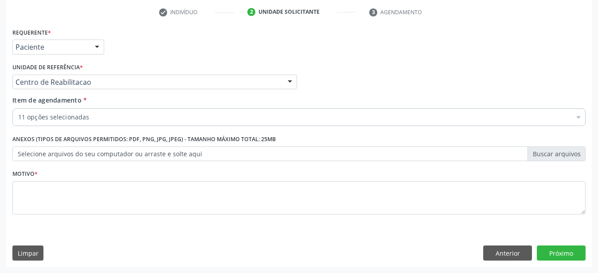
checkbox Ldl "true"
checkbox Total "true"
checkbox Triglicerideos "true"
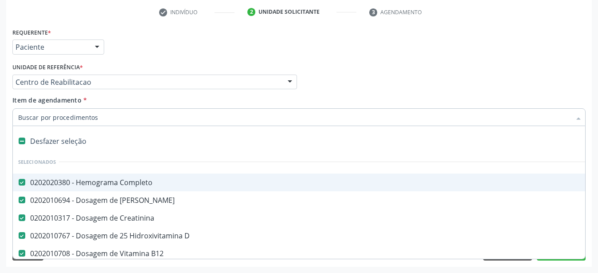
type input "t"
checkbox Total "false"
checkbox Triglicerideos "false"
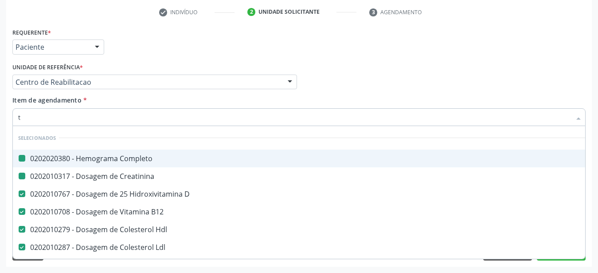
type input "tg"
checkbox Completo "false"
checkbox Creatinina "false"
type input "tgo"
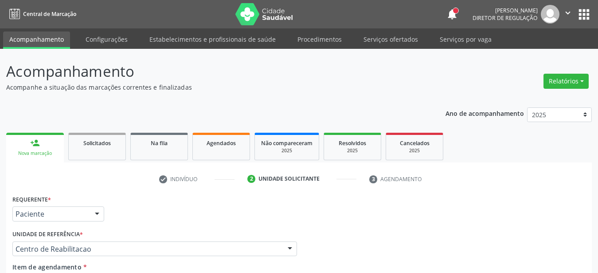
scroll to position [174, 0]
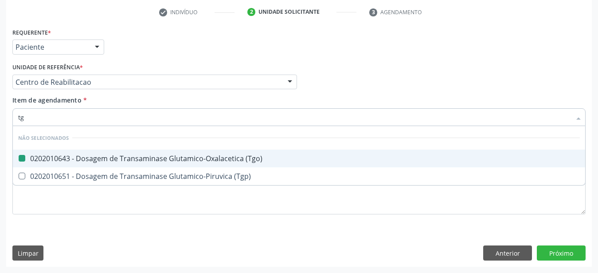
type input "tgp"
click at [65, 155] on div "0202010651 - Dosagem de Transaminase Glutamico-Piruvica (Tgp)" at bounding box center [299, 158] width 562 height 7
checkbox \(Tgp\) "true"
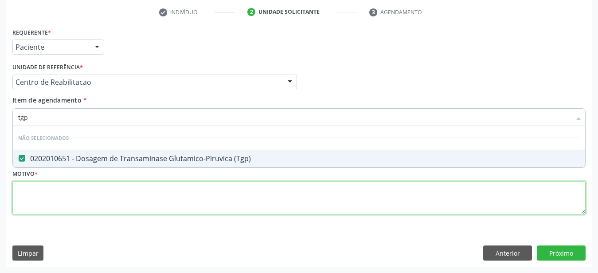
click at [75, 201] on textarea at bounding box center [298, 198] width 573 height 34
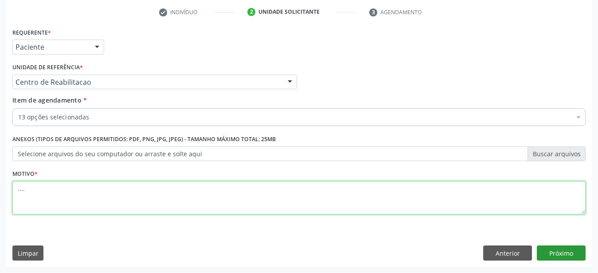
type textarea "...."
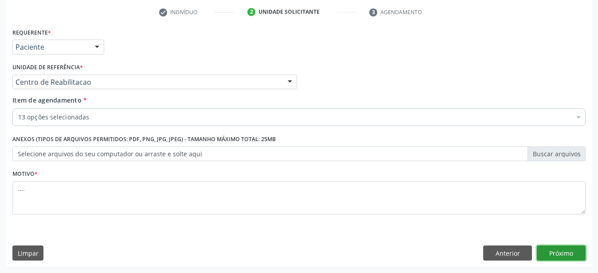
click at [570, 250] on button "Próximo" at bounding box center [561, 252] width 49 height 15
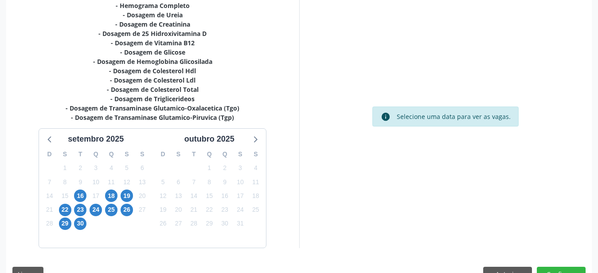
scroll to position [225, 0]
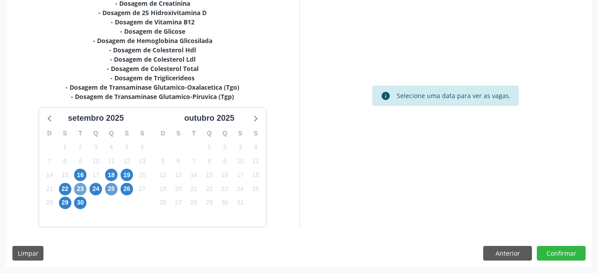
drag, startPoint x: 83, startPoint y: 188, endPoint x: 107, endPoint y: 184, distance: 24.3
click at [82, 189] on span "23" at bounding box center [80, 189] width 12 height 12
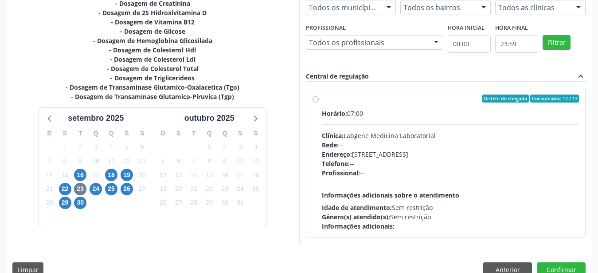
click at [322, 98] on label "Ordem de chegada Consumidos: 12 / 13 Horário: 07:00 Clínica: Labgene Medicina L…" at bounding box center [451, 162] width 258 height 136
click at [313, 98] on input "Ordem de chegada Consumidos: 12 / 13 Horário: 07:00 Clínica: Labgene Medicina L…" at bounding box center [315, 98] width 6 height 8
radio input "true"
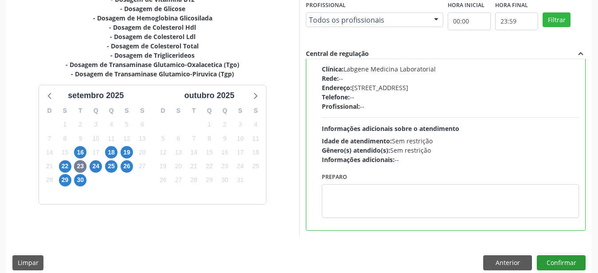
scroll to position [257, 0]
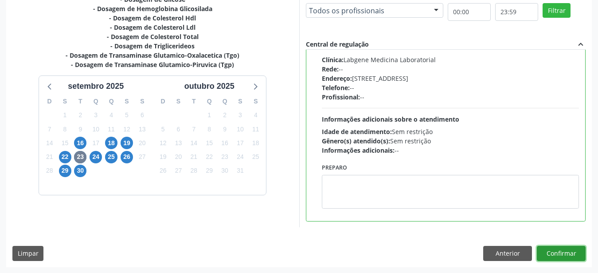
click at [568, 248] on button "Confirmar" at bounding box center [561, 253] width 49 height 15
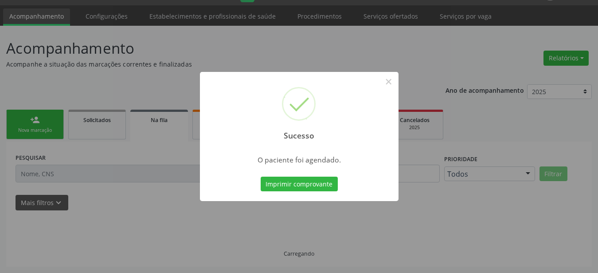
scroll to position [23, 0]
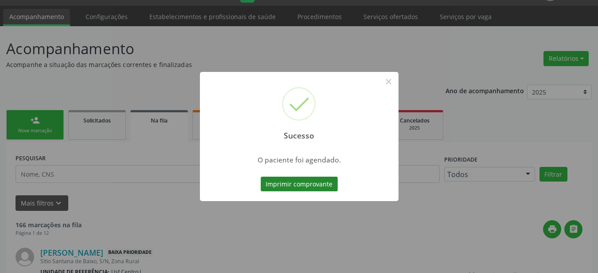
click at [293, 185] on button "Imprimir comprovante" at bounding box center [299, 183] width 77 height 15
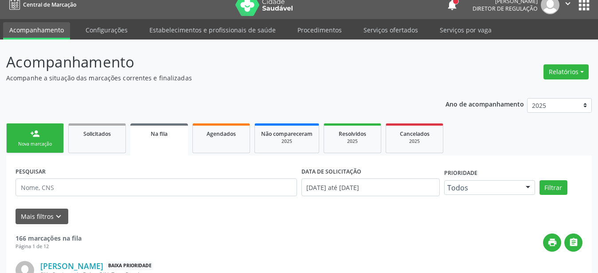
scroll to position [0, 0]
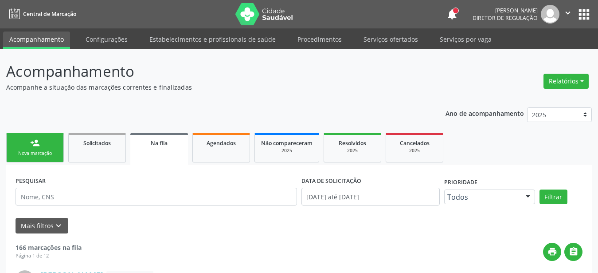
drag, startPoint x: 581, startPoint y: 17, endPoint x: 574, endPoint y: 21, distance: 8.0
click at [581, 17] on button "apps" at bounding box center [584, 15] width 16 height 16
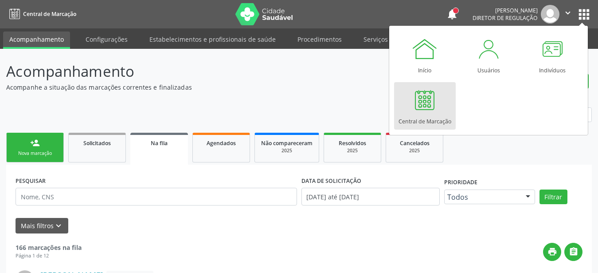
drag, startPoint x: 436, startPoint y: 112, endPoint x: 350, endPoint y: 201, distance: 123.5
click at [433, 114] on link "Central de Marcação" at bounding box center [425, 105] width 62 height 47
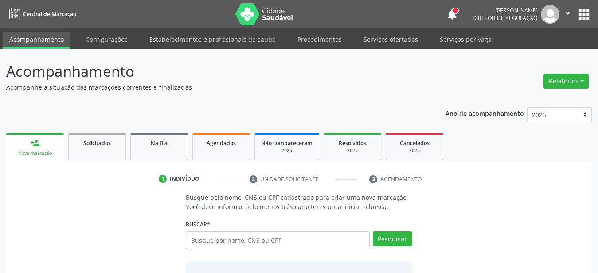
click at [219, 240] on input "text" at bounding box center [278, 240] width 184 height 18
type input "705009235735454"
click at [386, 242] on button "Pesquisar" at bounding box center [392, 238] width 39 height 15
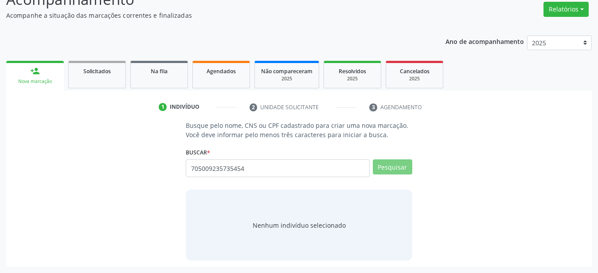
scroll to position [69, 0]
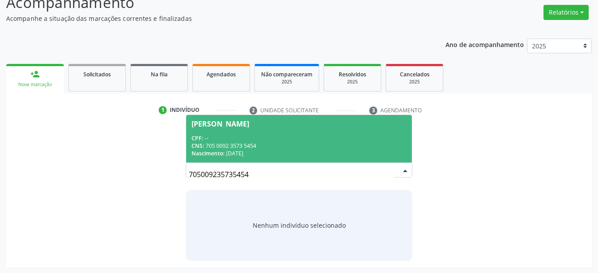
click at [268, 144] on div "CNS: 705 0092 3573 5454" at bounding box center [298, 146] width 215 height 8
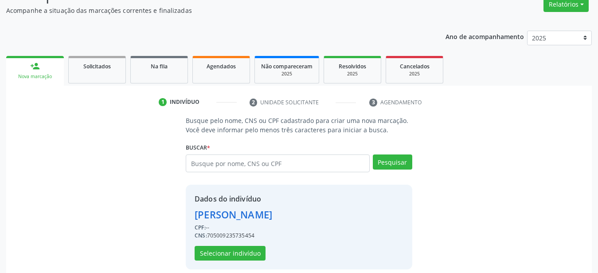
scroll to position [86, 0]
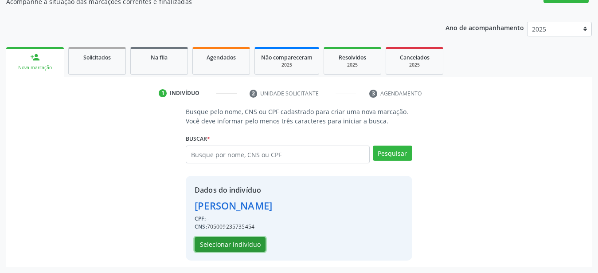
click at [240, 243] on button "Selecionar indivíduo" at bounding box center [230, 244] width 71 height 15
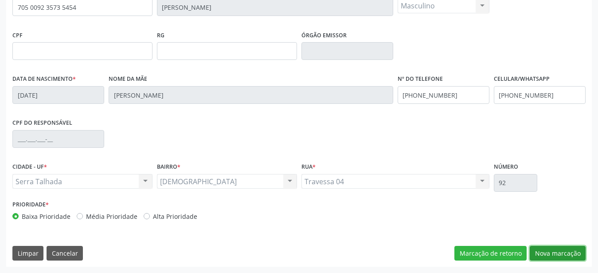
click at [554, 257] on button "Nova marcação" at bounding box center [558, 253] width 56 height 15
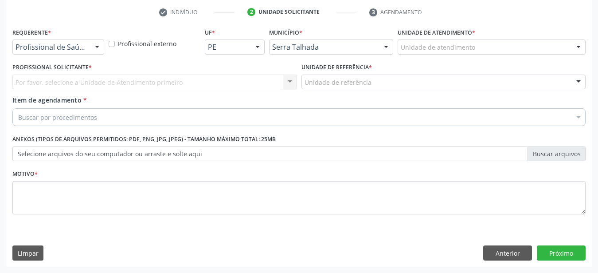
scroll to position [174, 0]
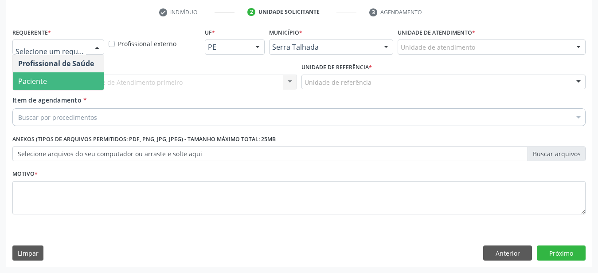
click at [47, 76] on span "Paciente" at bounding box center [58, 81] width 91 height 18
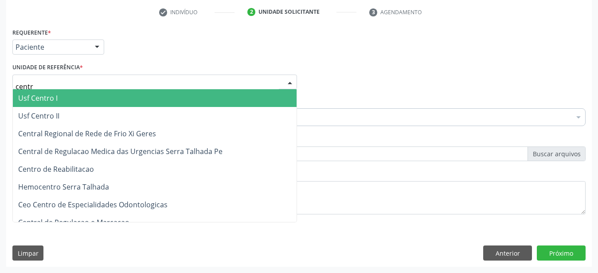
type input "centro"
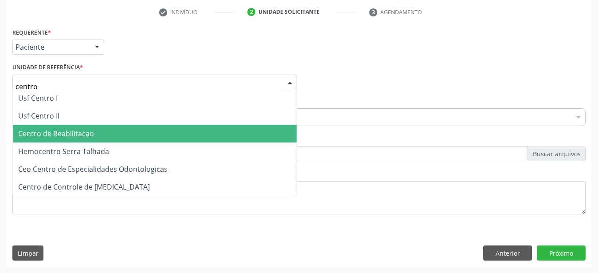
click at [55, 129] on span "Centro de Reabilitacao" at bounding box center [56, 134] width 76 height 10
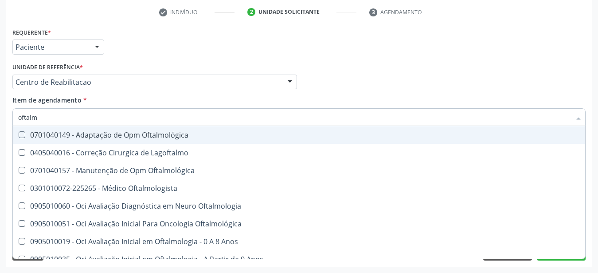
type input "oftalmo"
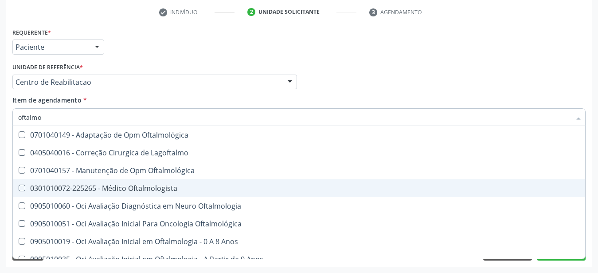
click at [160, 179] on span "0301010072-225265 - Médico Oftalmologista" at bounding box center [299, 188] width 572 height 18
checkbox Oftalmologista "true"
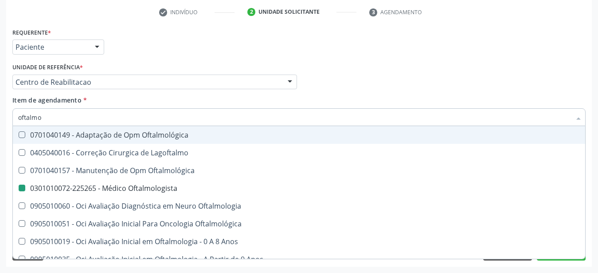
click at [439, 65] on div "Profissional Solicitante Por favor, selecione a Unidade de Atendimento primeiro…" at bounding box center [299, 78] width 578 height 35
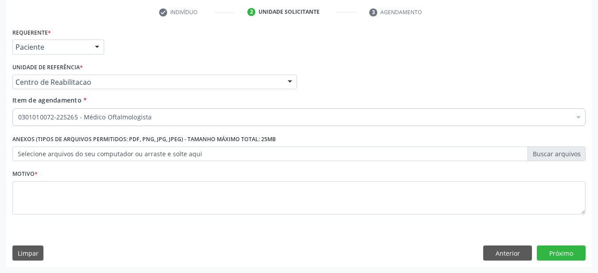
scroll to position [0, 0]
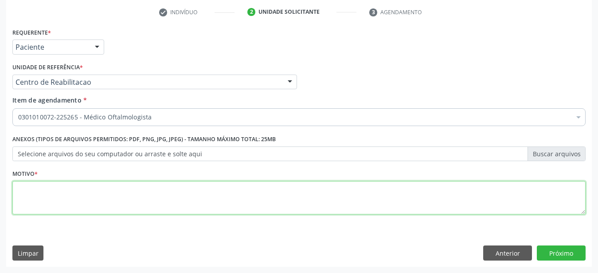
click at [132, 183] on textarea at bounding box center [298, 198] width 573 height 34
type textarea "...."
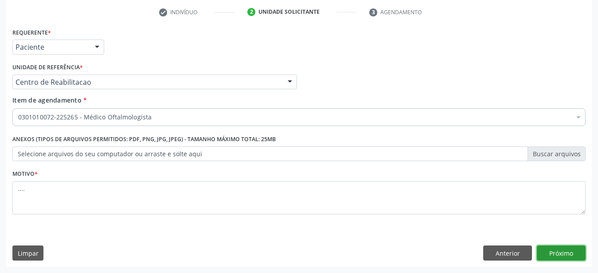
click at [558, 253] on button "Próximo" at bounding box center [561, 252] width 49 height 15
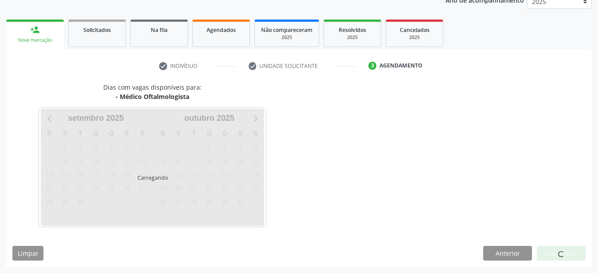
scroll to position [113, 0]
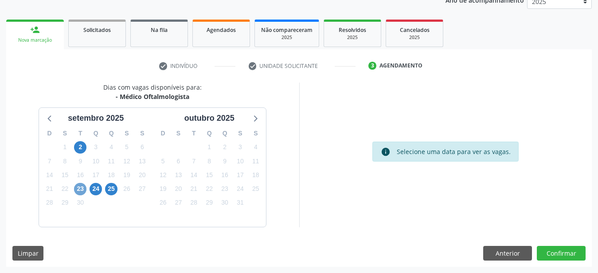
click at [80, 188] on span "23" at bounding box center [80, 189] width 12 height 12
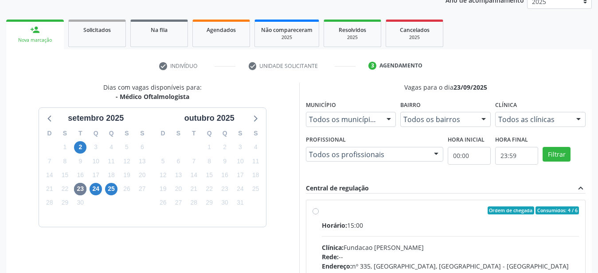
click at [322, 211] on label "Ordem de chegada Consumidos: 4 / 6 Horário: 15:00 Clínica: Fundacao [PERSON_NAM…" at bounding box center [451, 274] width 258 height 136
click at [312, 211] on input "Ordem de chegada Consumidos: 4 / 6 Horário: 15:00 Clínica: Fundacao [PERSON_NAM…" at bounding box center [315, 210] width 6 height 8
radio input "true"
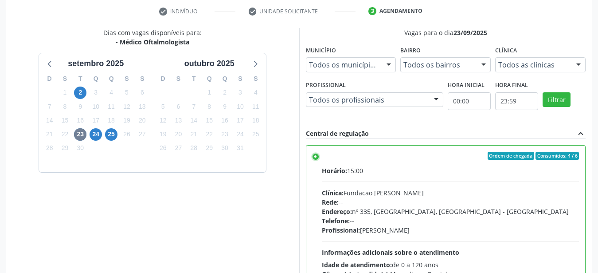
scroll to position [257, 0]
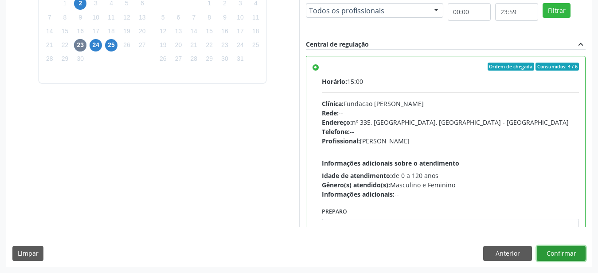
click at [575, 254] on button "Confirmar" at bounding box center [561, 253] width 49 height 15
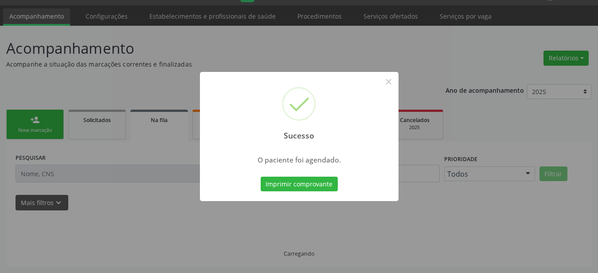
scroll to position [23, 0]
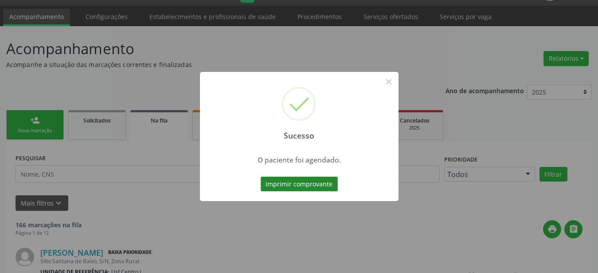
click at [306, 181] on button "Imprimir comprovante" at bounding box center [299, 183] width 77 height 15
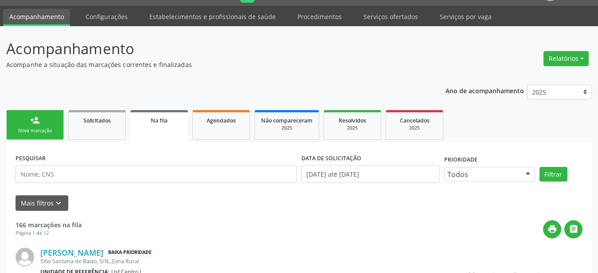
scroll to position [22, 0]
